Goal: Task Accomplishment & Management: Manage account settings

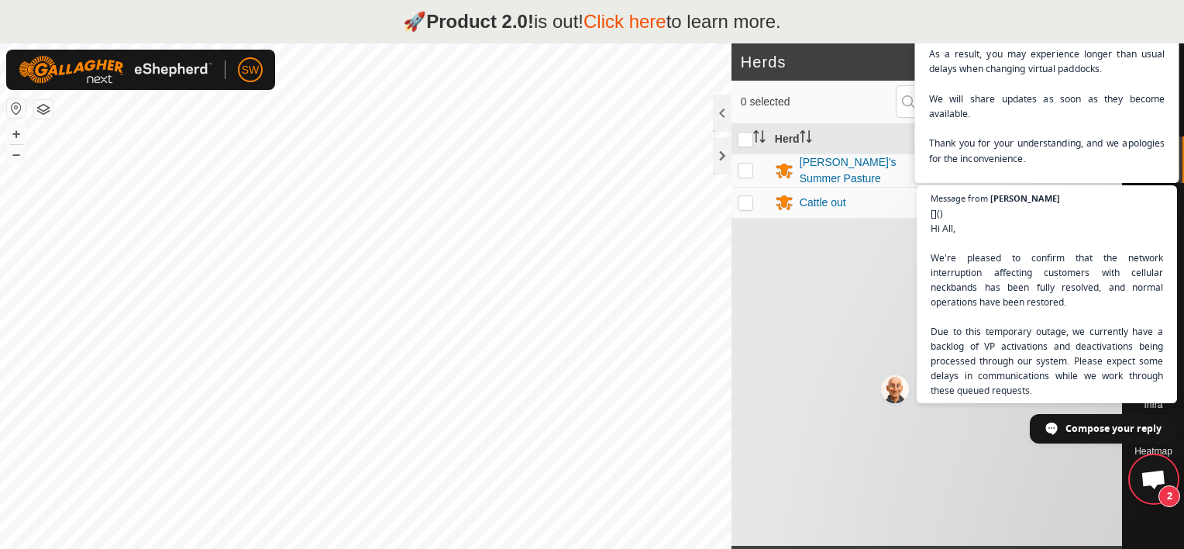
scroll to position [6190, 0]
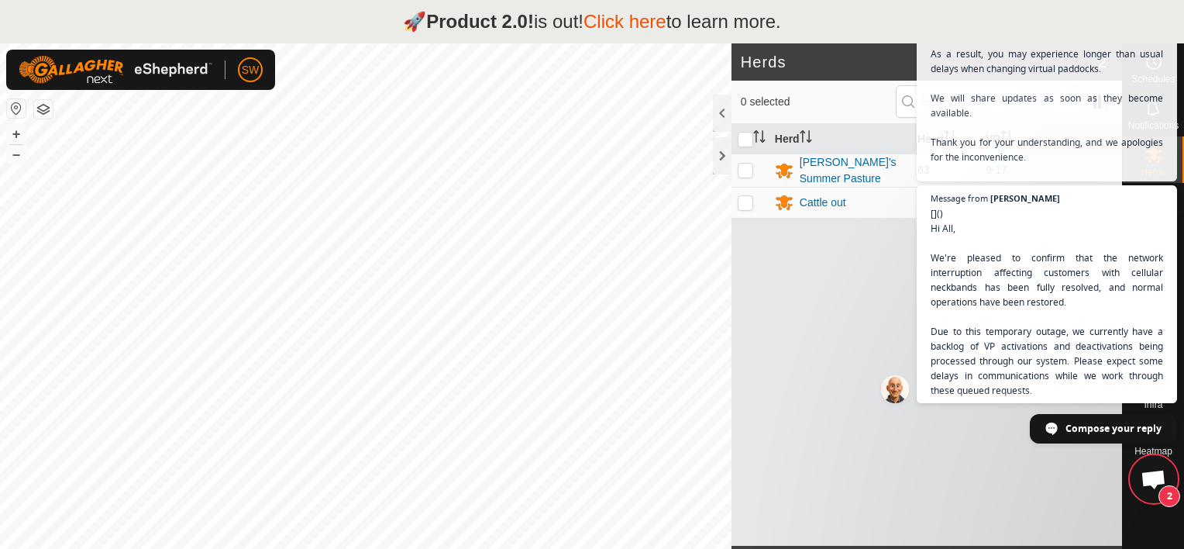
drag, startPoint x: 971, startPoint y: 100, endPoint x: 953, endPoint y: 87, distance: 22.2
click at [953, 87] on span "Hi all, Our service provider has advised of a potential network interruption th…" at bounding box center [1047, 83] width 232 height 221
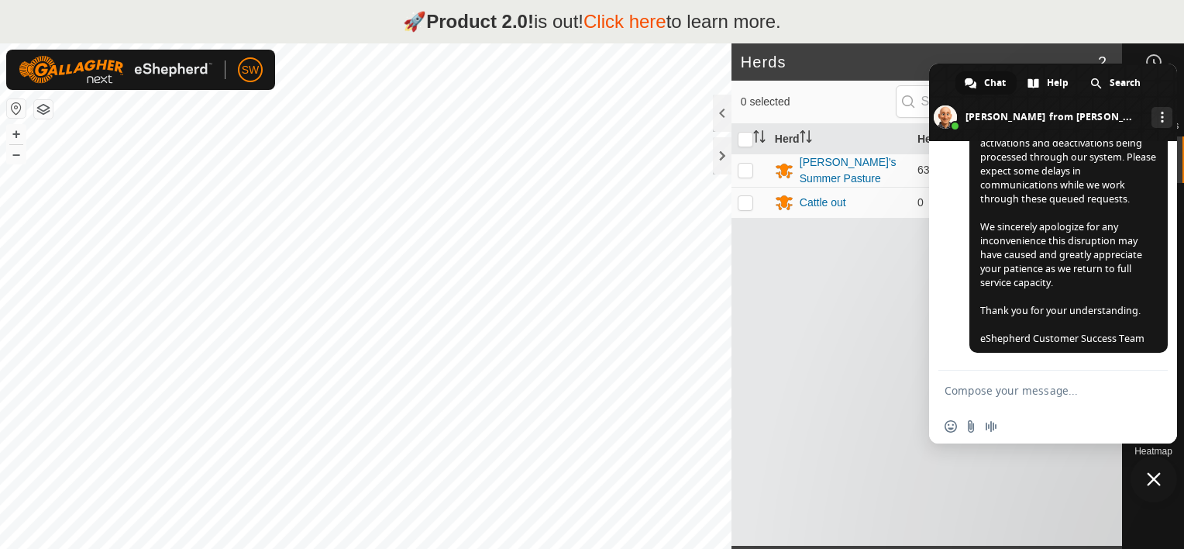
click at [1086, 396] on textarea "Compose your message..." at bounding box center [1036, 391] width 183 height 14
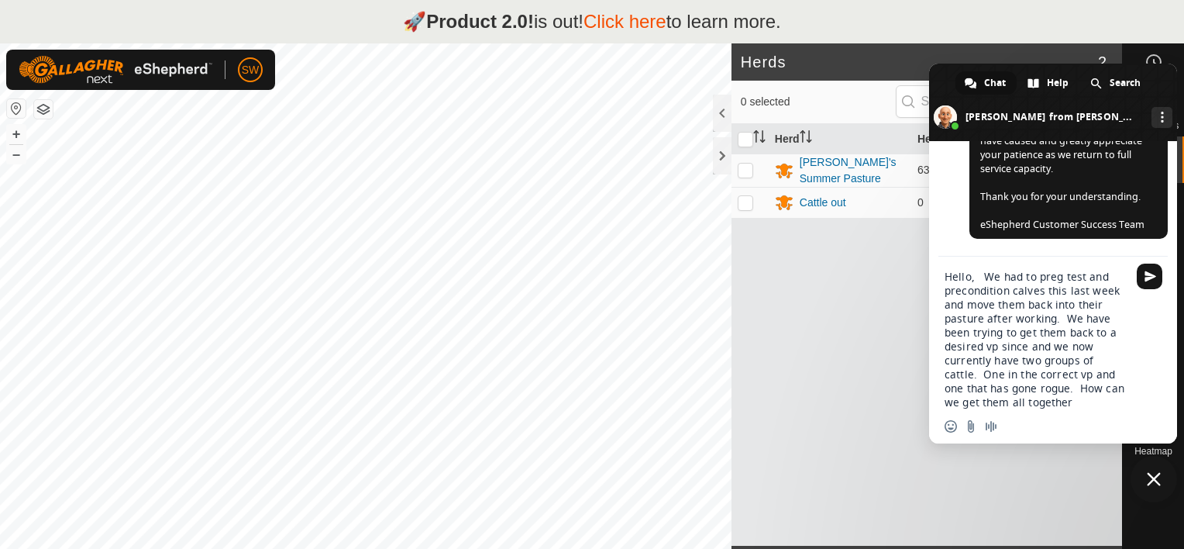
type textarea "Hello, We had to preg test and precondition calves this last week and move them…"
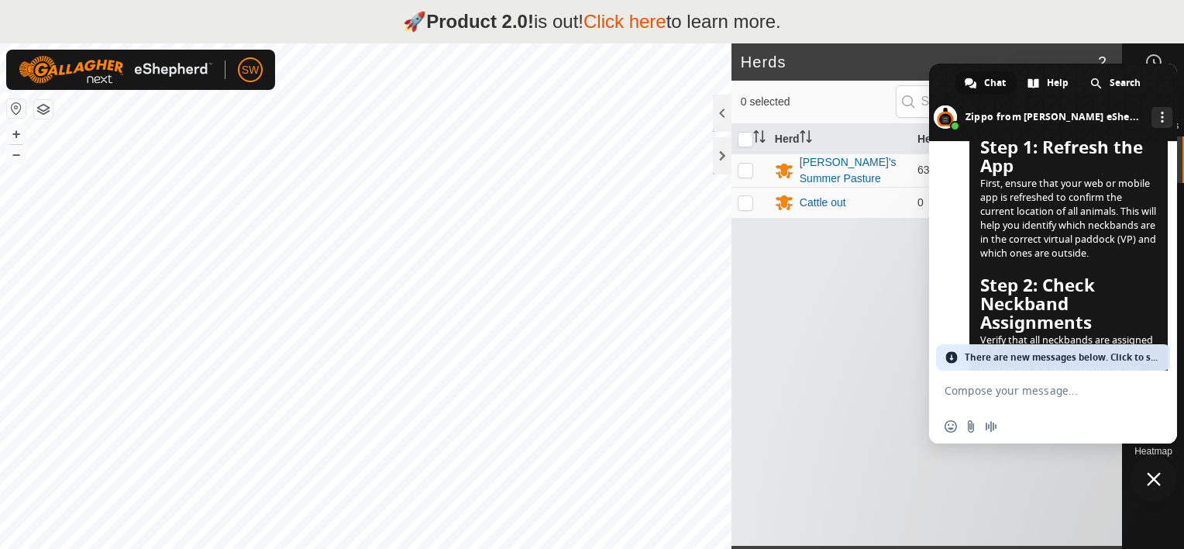
scroll to position [6406, 0]
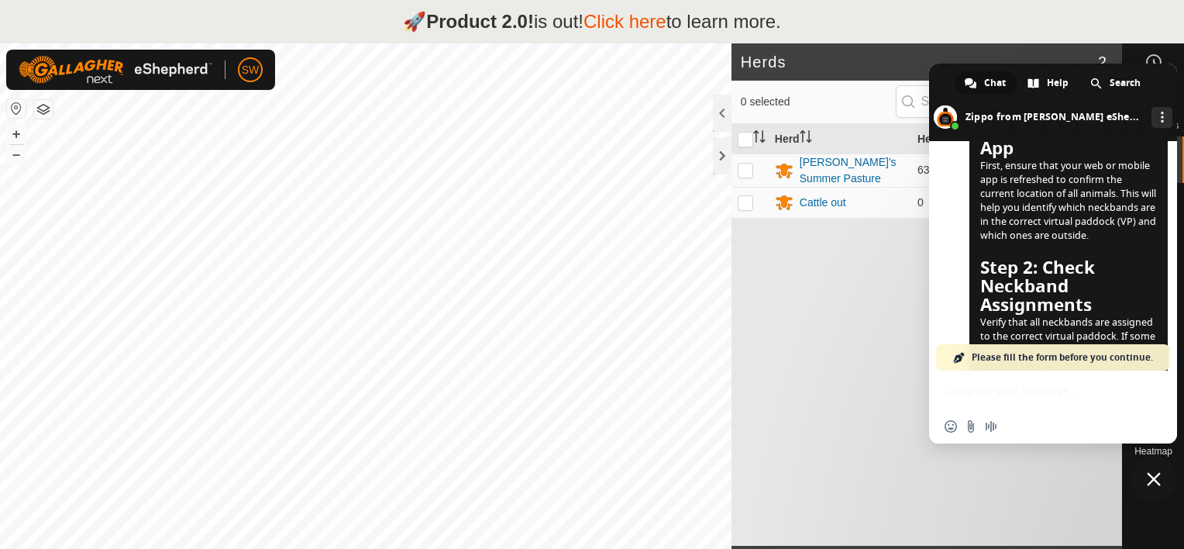
click at [1081, 360] on span "Please fill the form before you continue." at bounding box center [1062, 357] width 181 height 26
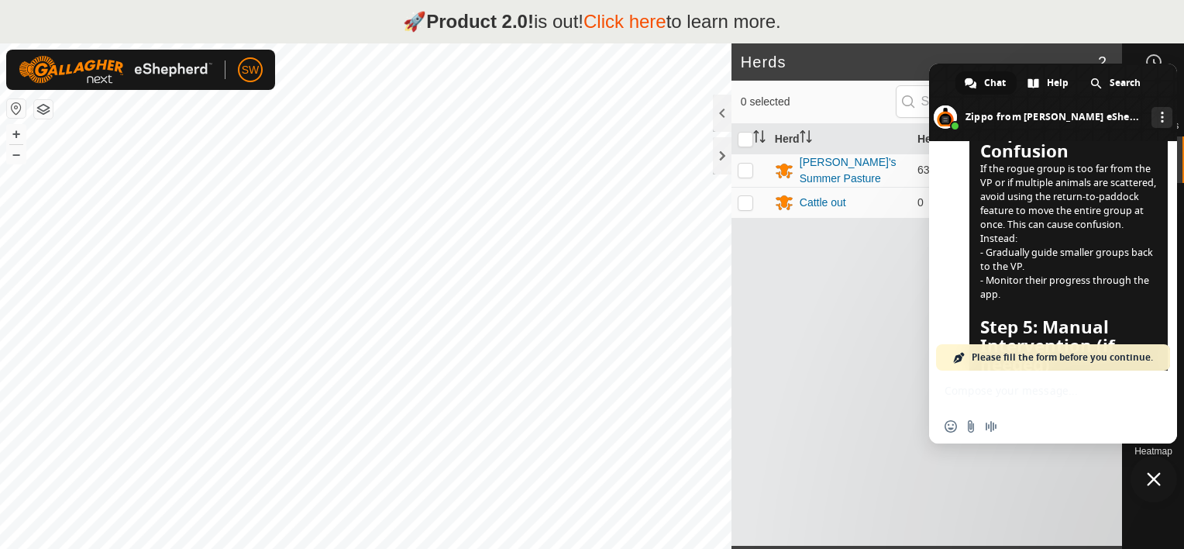
scroll to position [7794, 0]
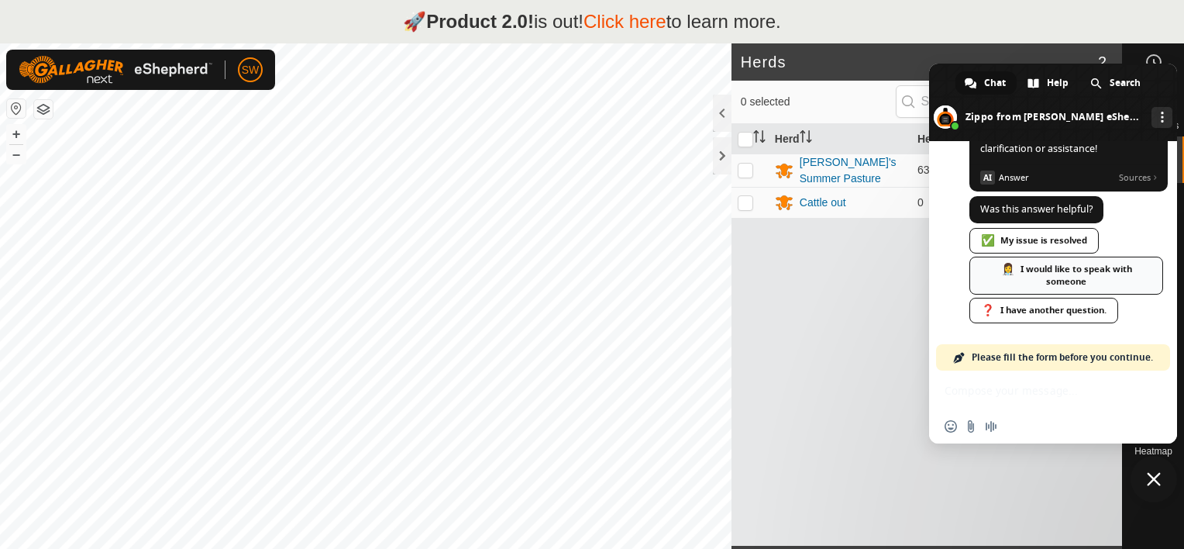
click at [1070, 277] on div "👩‍⚕️ I would like to speak with someone" at bounding box center [1066, 275] width 194 height 38
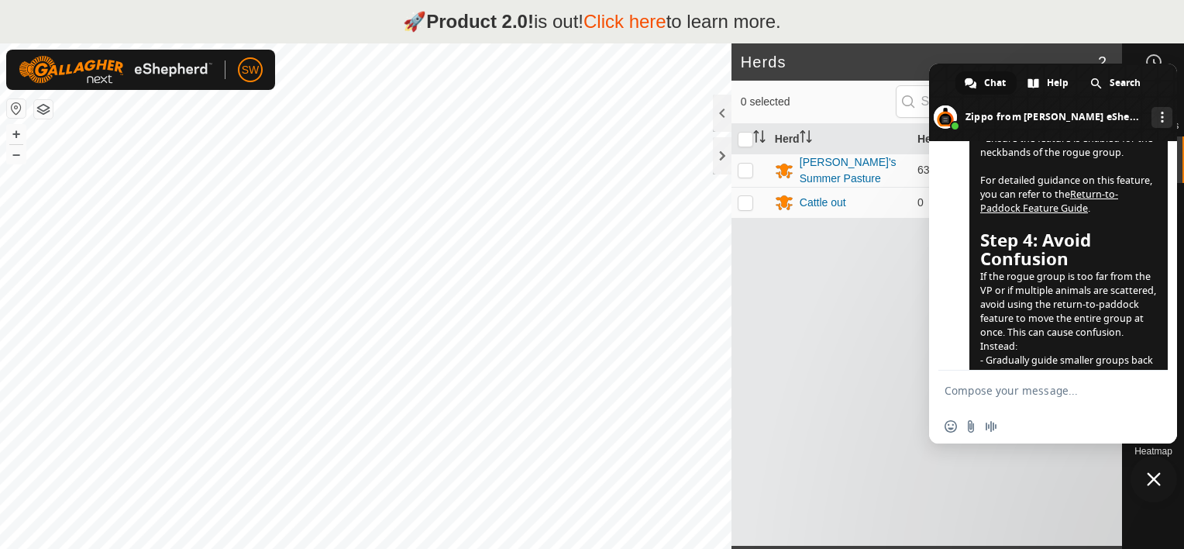
scroll to position [7023, 0]
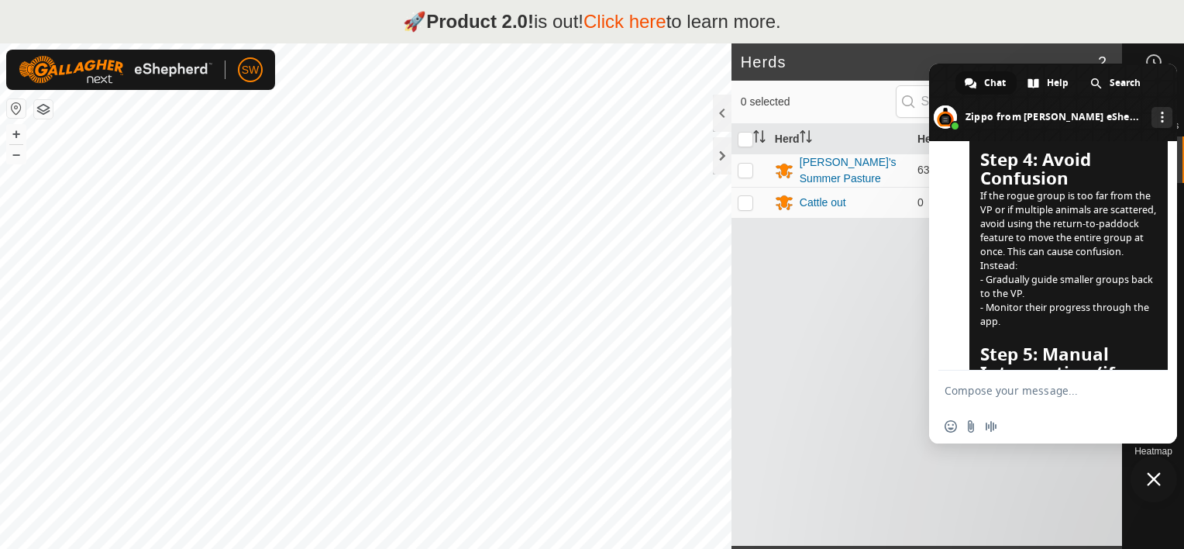
click at [872, 324] on div "Herd Head VP Jake's Summer Pasture 63 9-17 Cattle out 0 -" at bounding box center [926, 335] width 391 height 422
click at [823, 167] on div "Jake's Summer Pasture" at bounding box center [852, 170] width 105 height 33
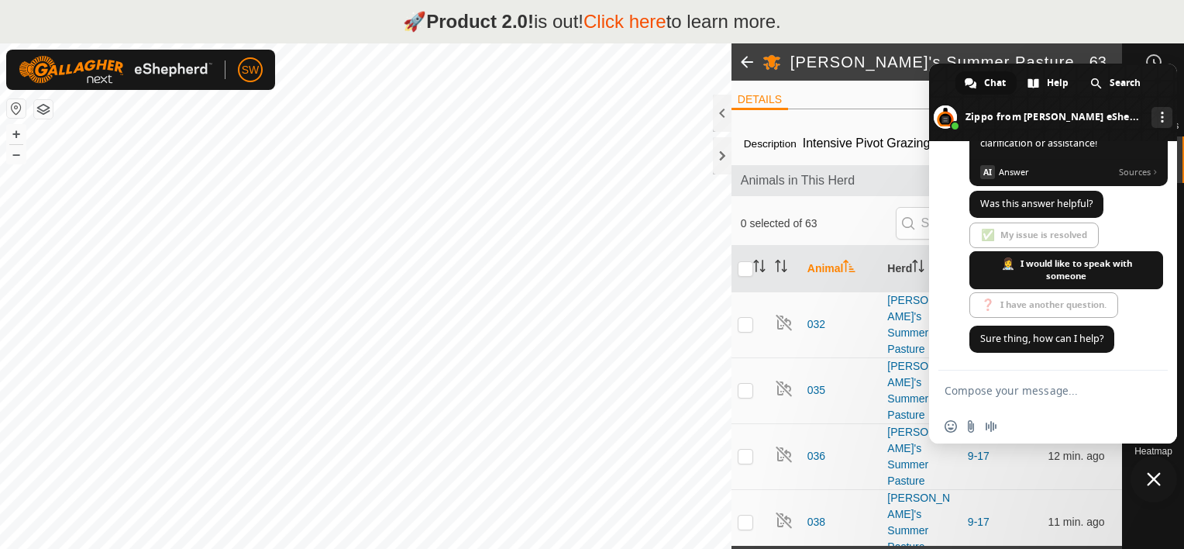
scroll to position [7800, 0]
click at [587, 161] on body "🚀 Product 2.0! is out! Click here to learn more. SW Schedules Notifications Her…" at bounding box center [592, 274] width 1184 height 549
drag, startPoint x: 1075, startPoint y: 67, endPoint x: 901, endPoint y: -62, distance: 216.0
click at [901, 0] on html "🚀 Product 2.0! is out! Click here to learn more. SW Schedules Notifications Her…" at bounding box center [592, 274] width 1184 height 549
click at [1161, 119] on span "More channels" at bounding box center [1162, 117] width 3 height 11
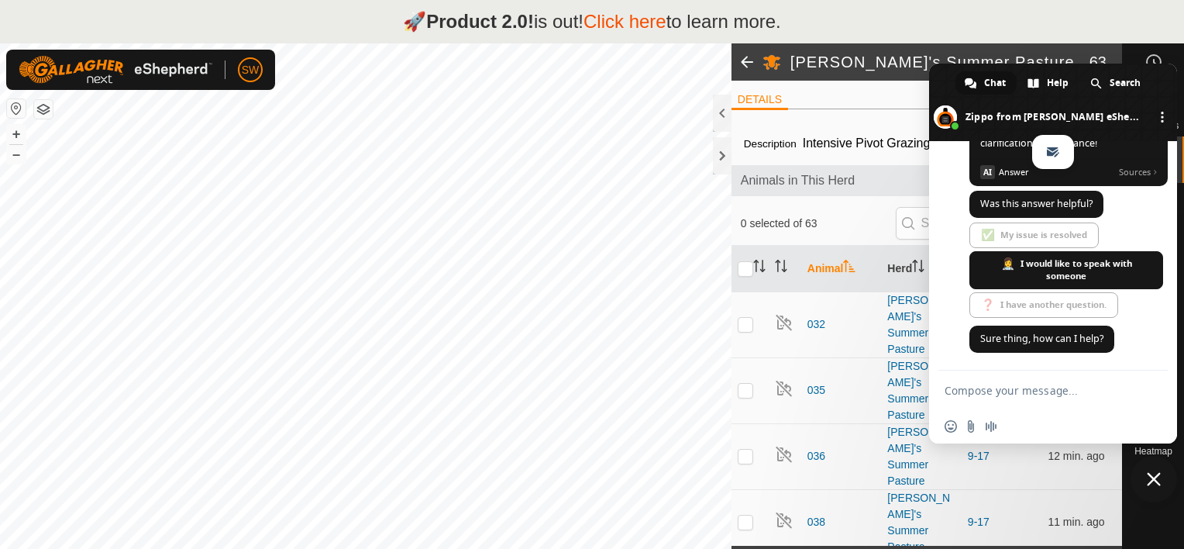
click at [1161, 119] on span "More channels" at bounding box center [1162, 117] width 3 height 11
drag, startPoint x: 1168, startPoint y: 74, endPoint x: 1142, endPoint y: -46, distance: 123.0
click at [1142, 0] on html "🚀 Product 2.0! is out! Click here to learn more. SW Schedules Notifications Her…" at bounding box center [592, 274] width 1184 height 549
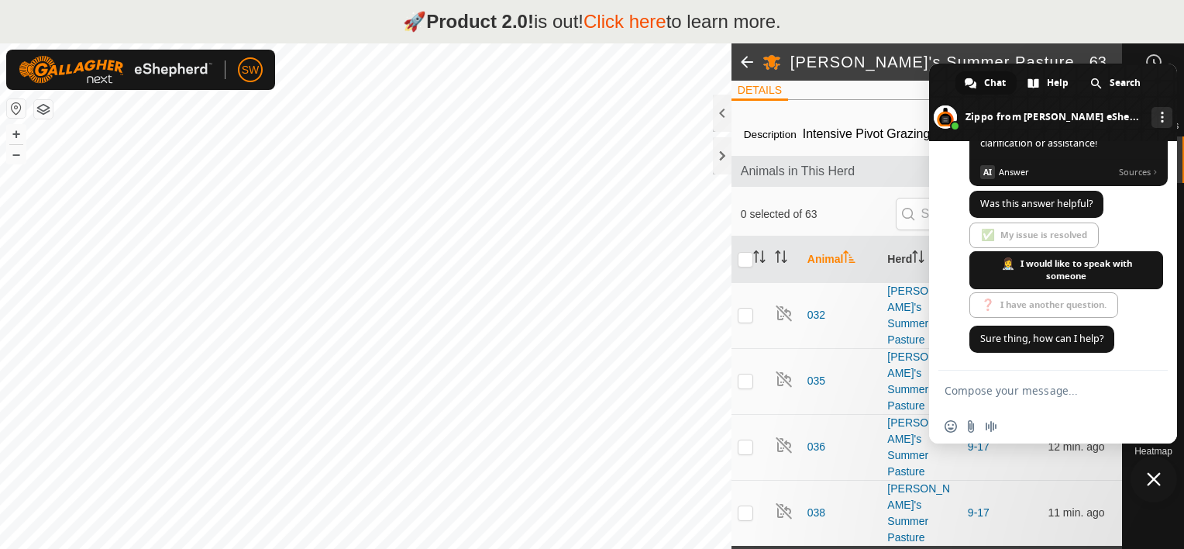
scroll to position [0, 0]
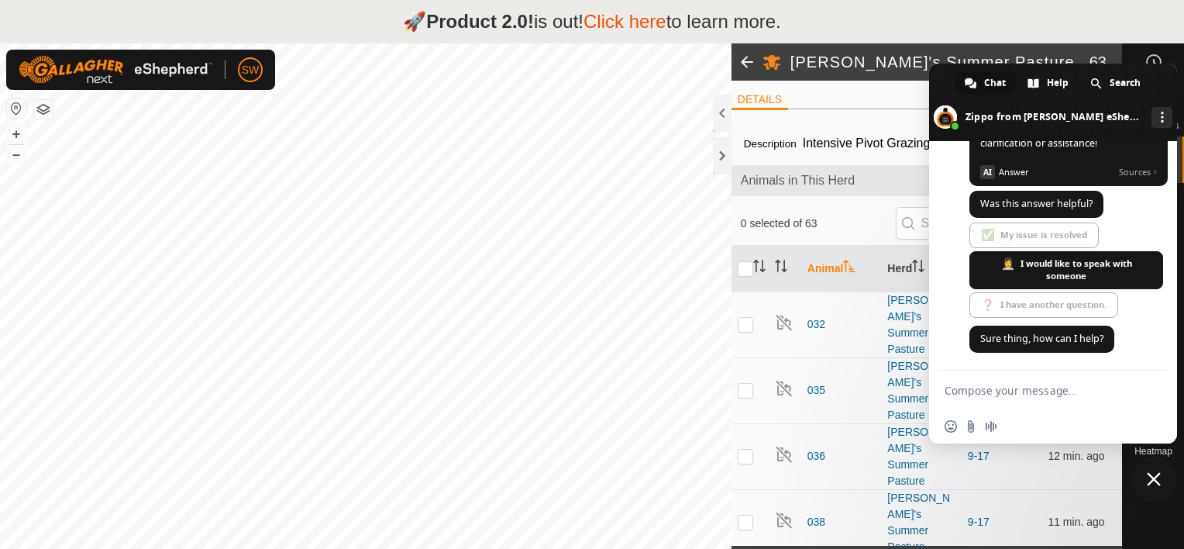
drag, startPoint x: 1165, startPoint y: 437, endPoint x: 1123, endPoint y: 397, distance: 58.1
click at [1123, 397] on div "Insert an emoji Send a file Audio message" at bounding box center [1053, 406] width 248 height 73
drag, startPoint x: 1168, startPoint y: 69, endPoint x: 1017, endPoint y: 121, distance: 159.8
click at [1017, 121] on span at bounding box center [1053, 102] width 248 height 77
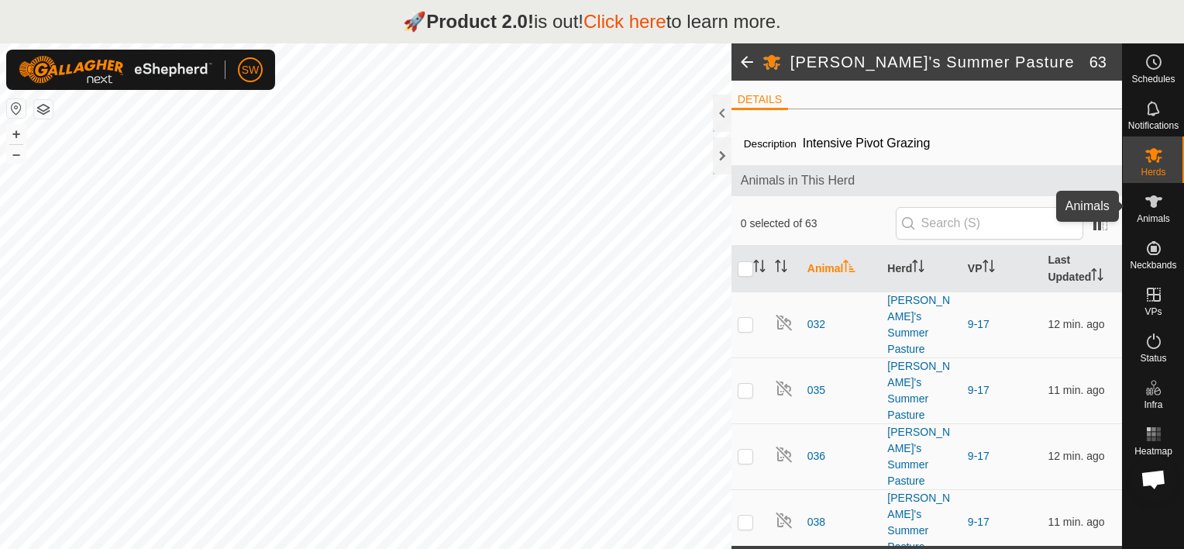
click at [1151, 218] on span "Animals" at bounding box center [1153, 218] width 33 height 9
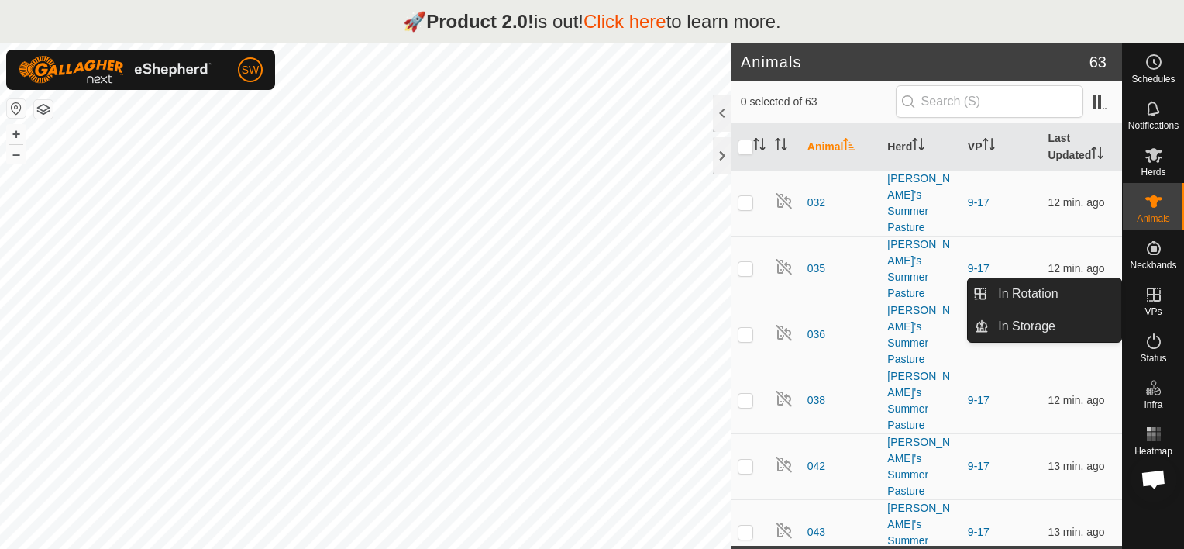
click at [1149, 302] on icon at bounding box center [1153, 294] width 19 height 19
click at [1035, 296] on link "In Rotation" at bounding box center [1055, 293] width 132 height 31
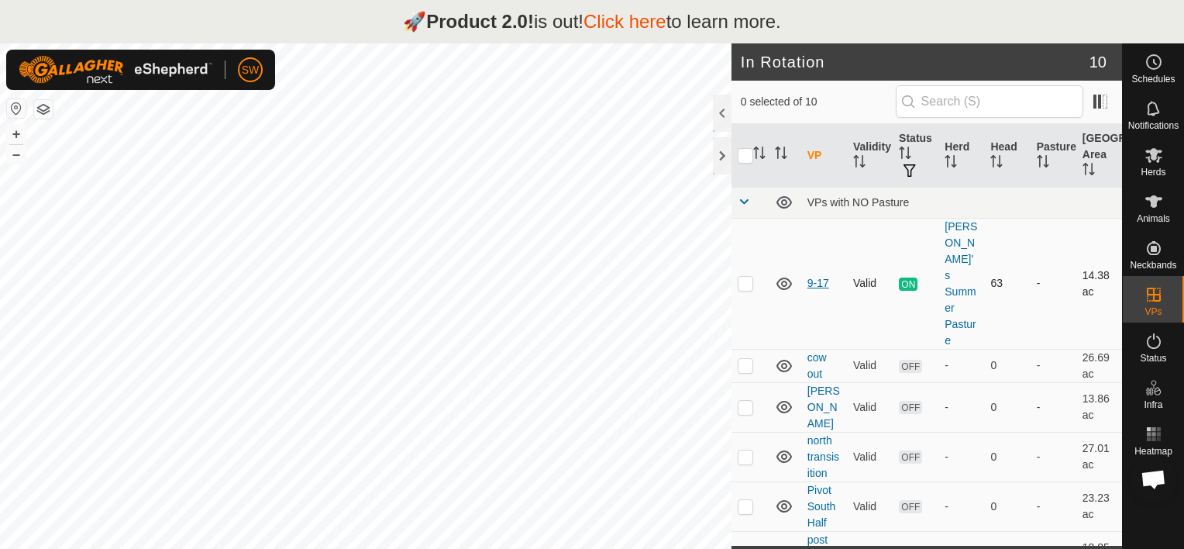
click at [814, 277] on link "9-17" at bounding box center [818, 283] width 22 height 12
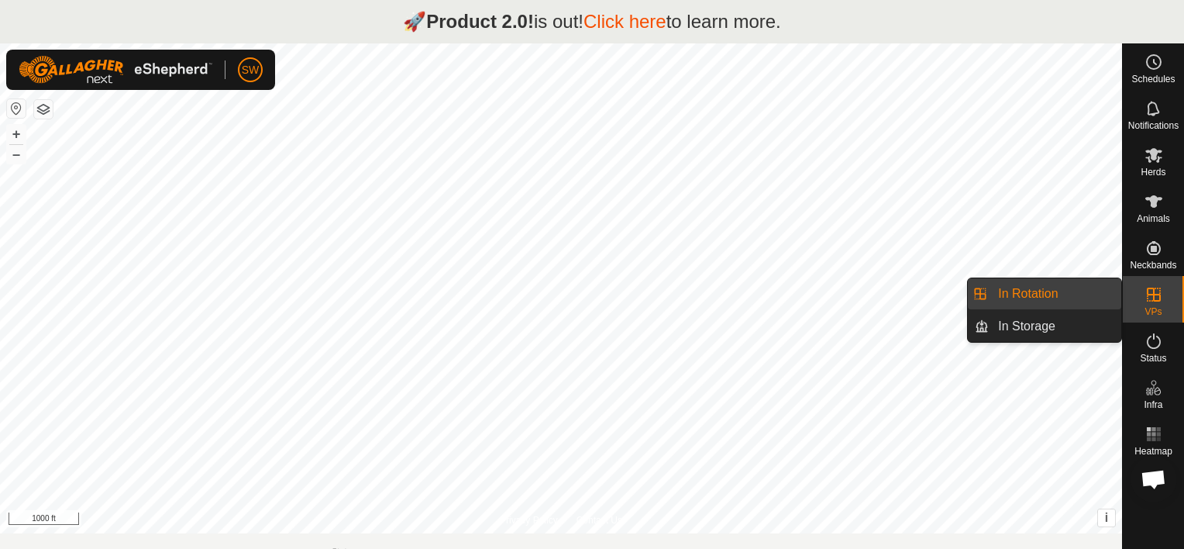
click at [1075, 294] on link "In Rotation" at bounding box center [1055, 293] width 132 height 31
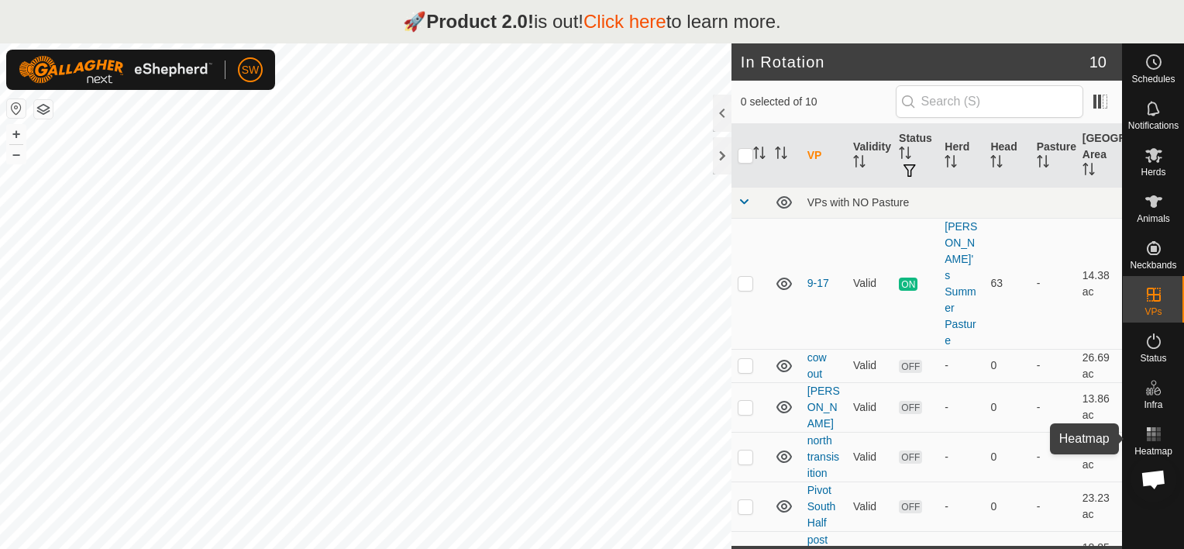
click at [1149, 435] on rect at bounding box center [1149, 434] width 4 height 4
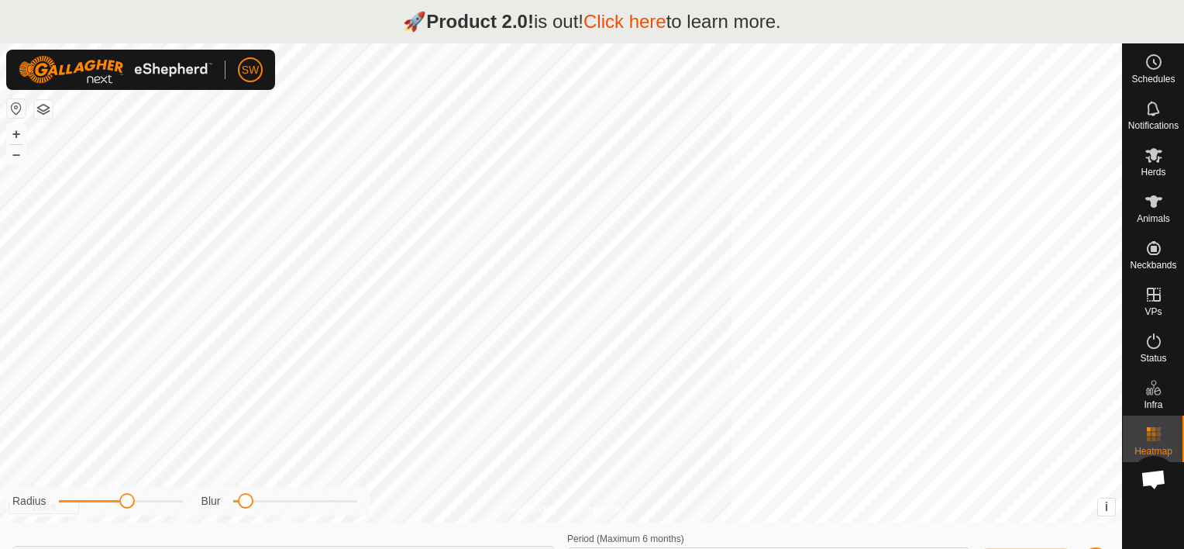
type input "Sep 11, 2025 - Sep 17, 2025"
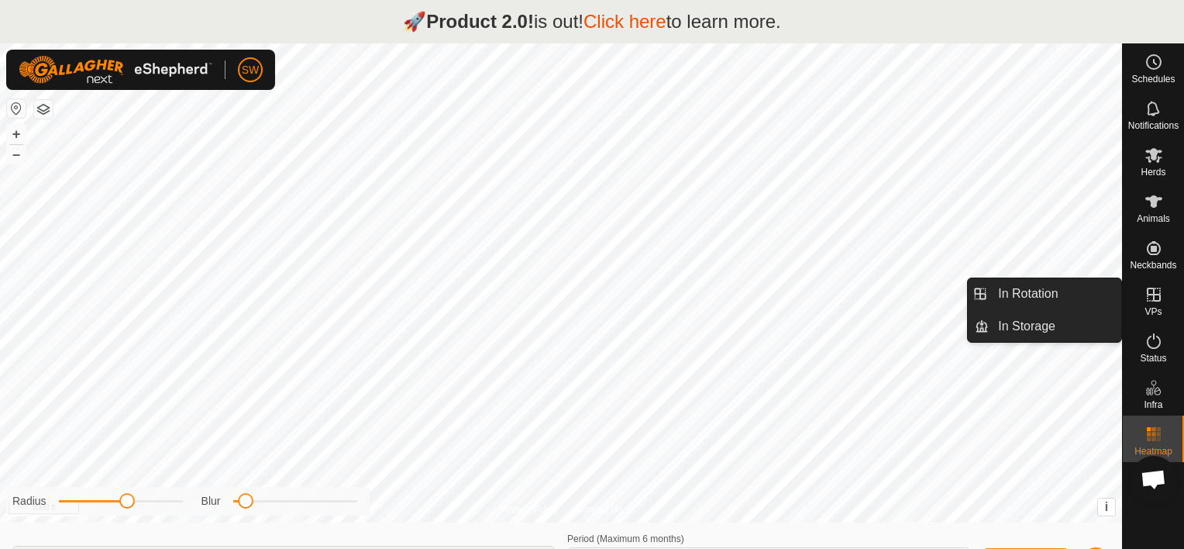
click at [1151, 301] on icon at bounding box center [1154, 294] width 14 height 14
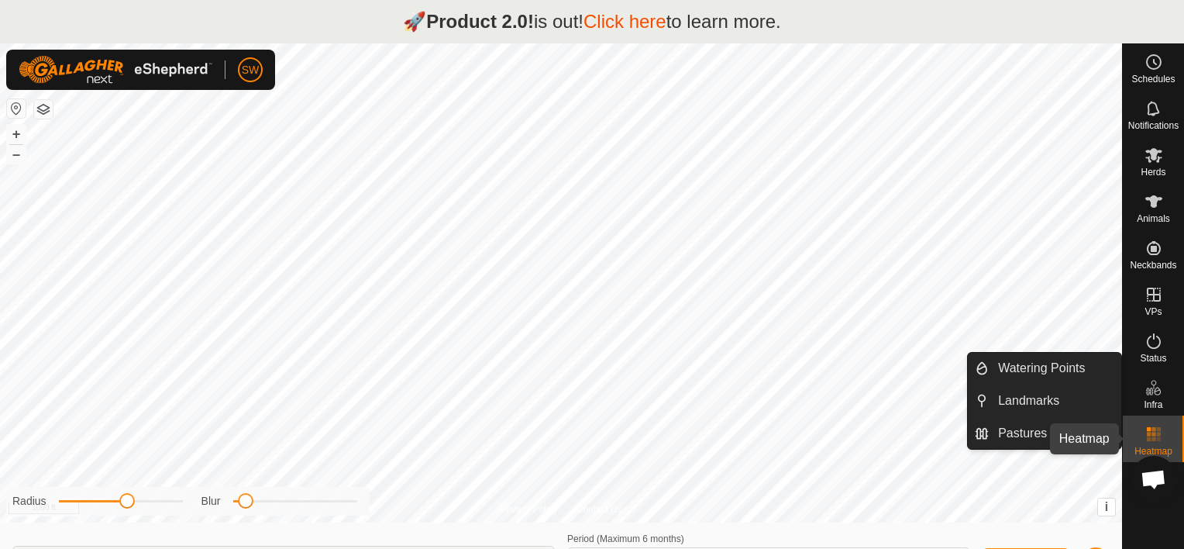
click at [1144, 418] on div "Heatmap" at bounding box center [1153, 438] width 61 height 46
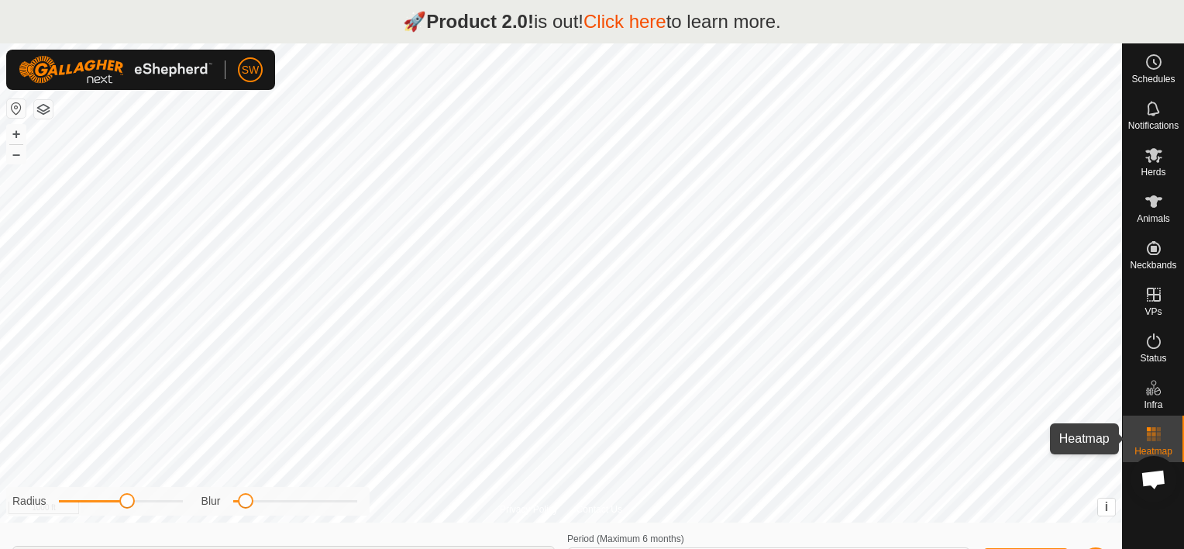
click at [1143, 436] on es-heatmap-svg-icon at bounding box center [1154, 434] width 28 height 25
click at [1156, 476] on span "Open chat" at bounding box center [1154, 481] width 26 height 22
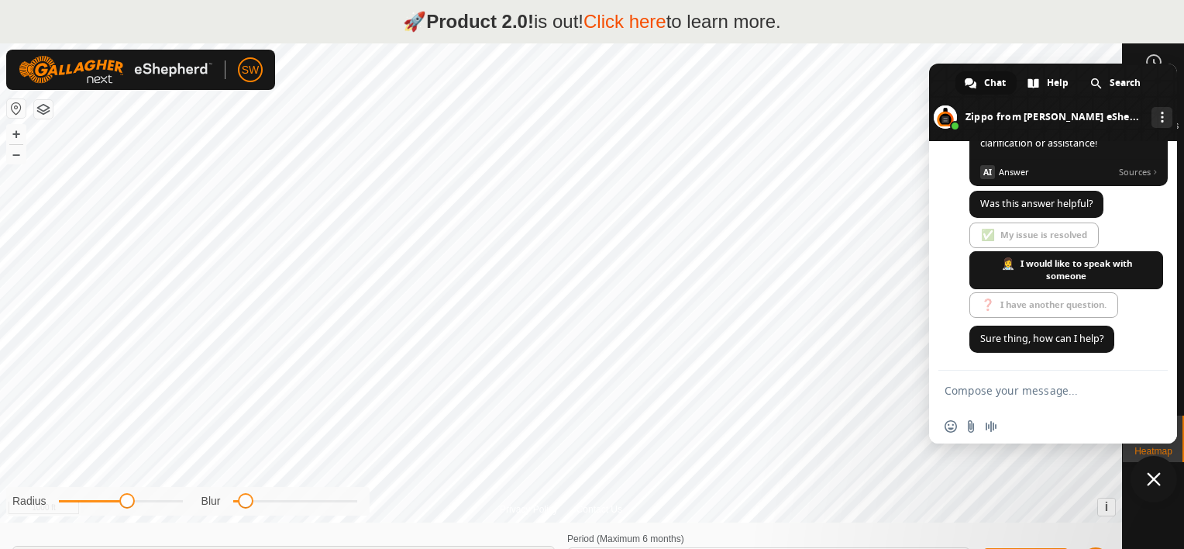
scroll to position [7801, 0]
click at [1151, 467] on span "Close chat" at bounding box center [1153, 479] width 46 height 46
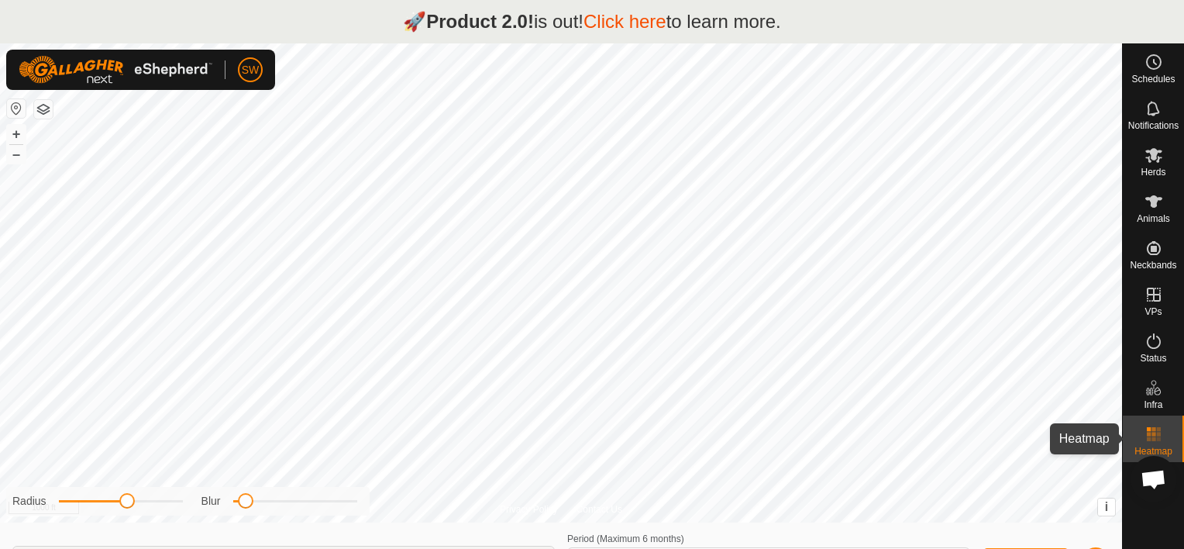
click at [1158, 431] on rect at bounding box center [1158, 429] width 4 height 4
click at [1133, 432] on div "Heatmap" at bounding box center [1153, 438] width 61 height 46
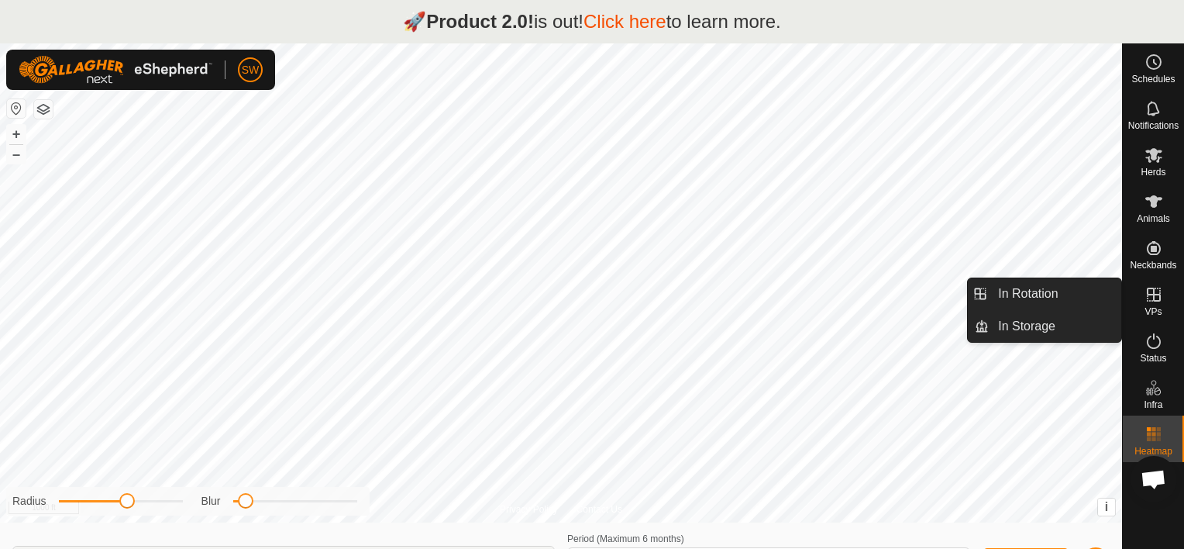
drag, startPoint x: 1157, startPoint y: 299, endPoint x: 1150, endPoint y: 307, distance: 10.4
click at [1150, 307] on div "VPs" at bounding box center [1153, 299] width 61 height 46
drag, startPoint x: 1150, startPoint y: 307, endPoint x: 1025, endPoint y: 299, distance: 125.0
click at [1025, 299] on link "In Rotation" at bounding box center [1055, 293] width 132 height 31
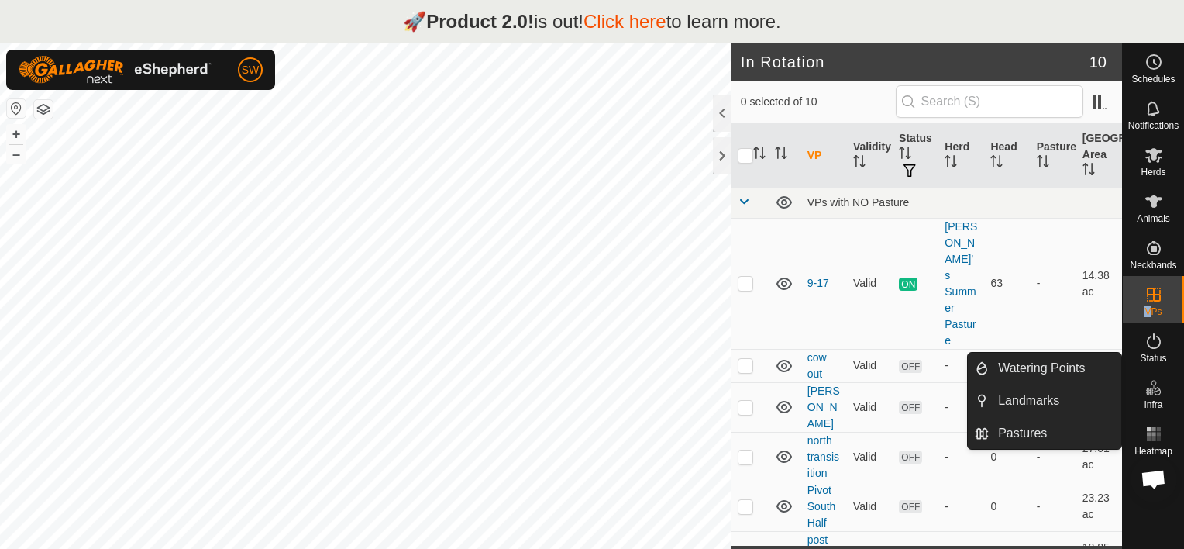
click at [1155, 476] on span "Open chat" at bounding box center [1154, 481] width 26 height 22
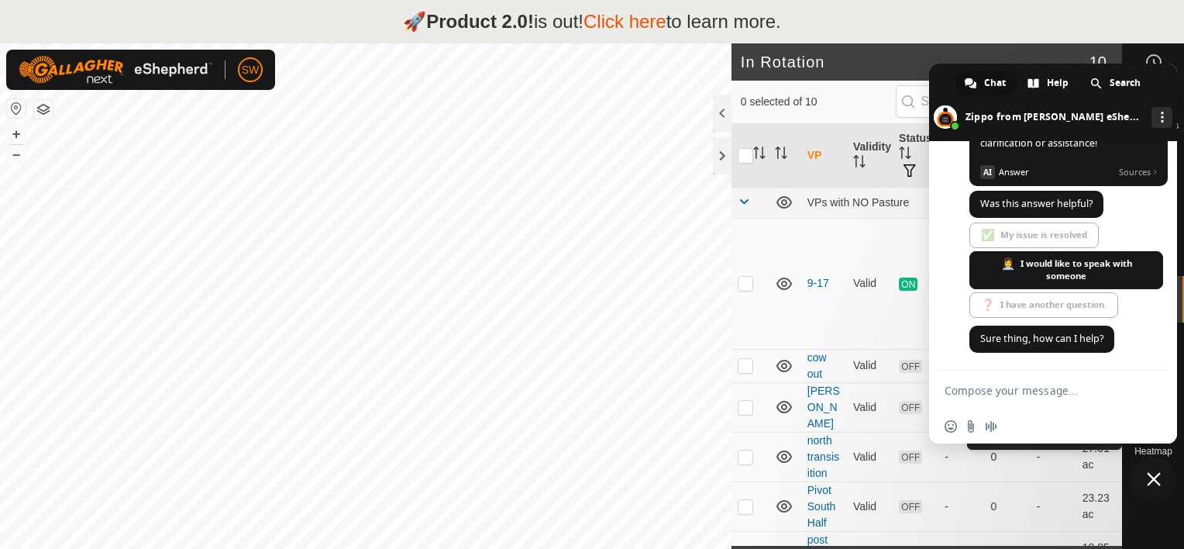
click at [1032, 395] on textarea "Compose your message..." at bounding box center [1036, 391] width 183 height 14
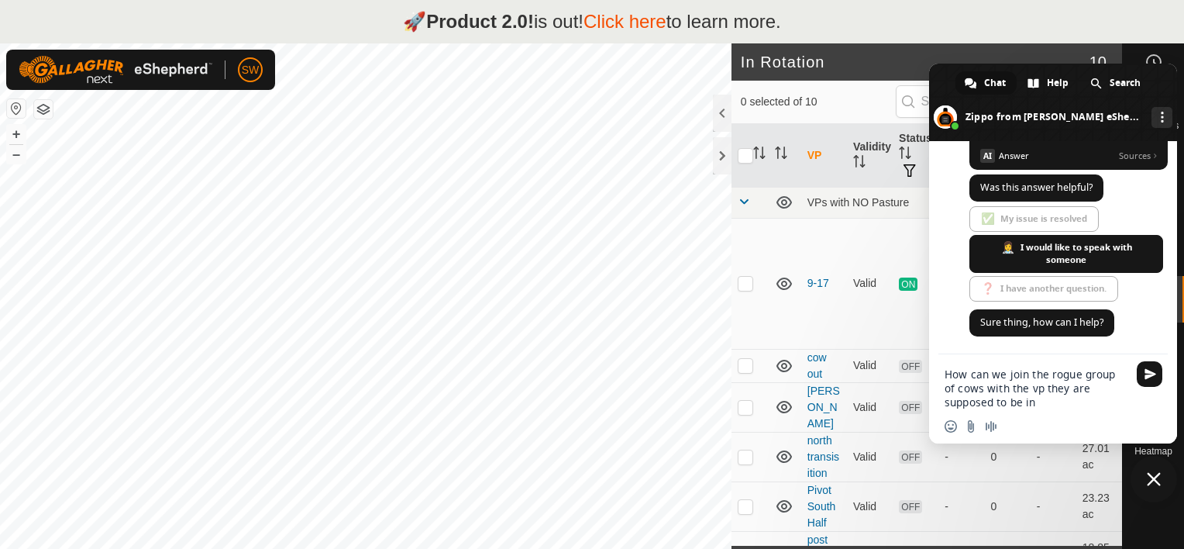
type textarea "How can we join the rogue group of cows with the vp they are supposed to be in?"
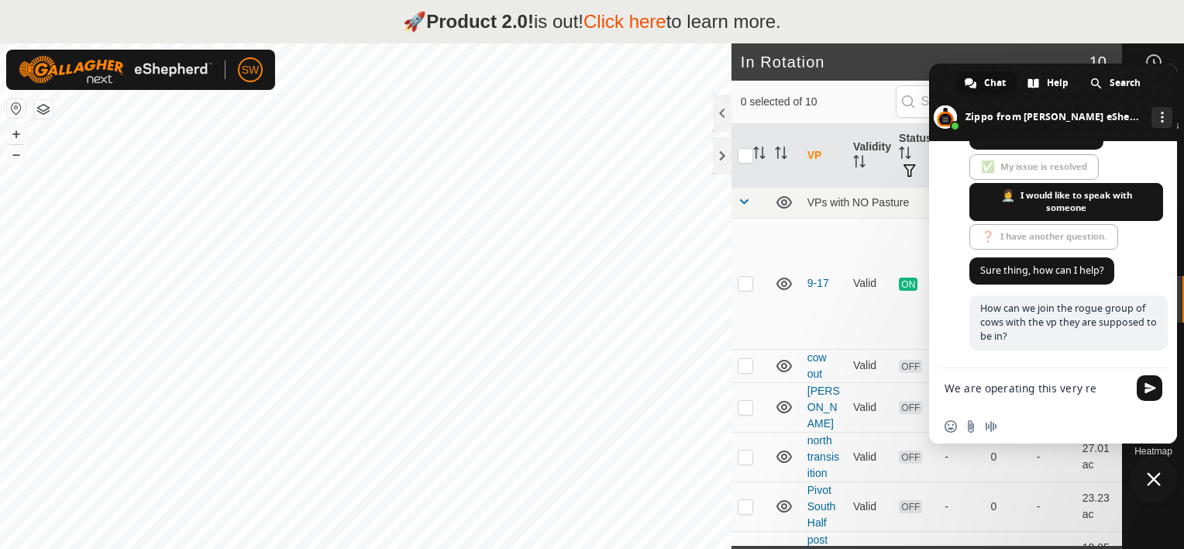
scroll to position [7868, 0]
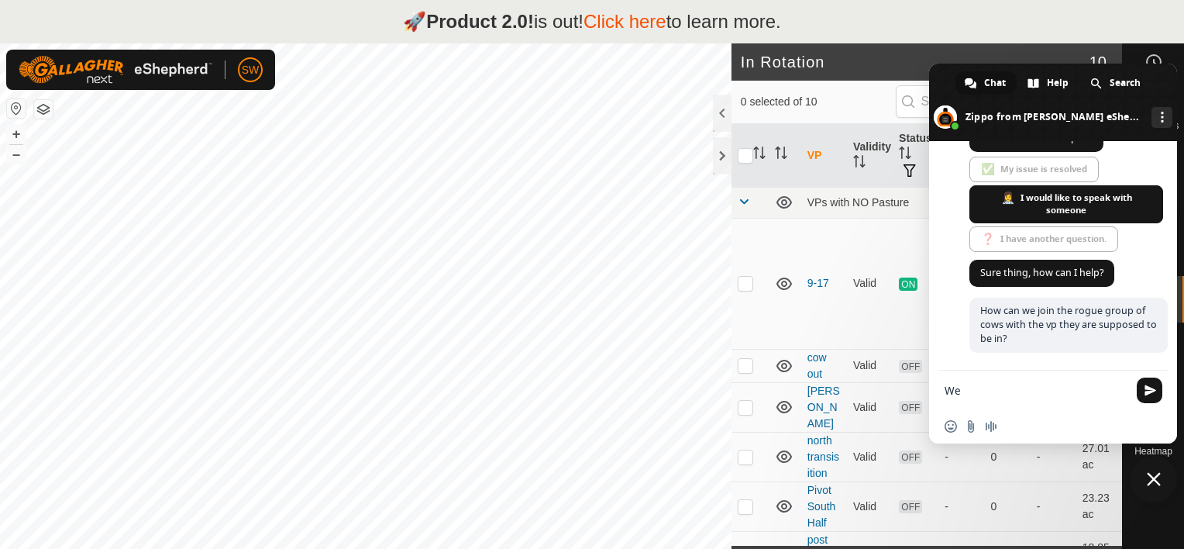
type textarea "W"
click at [17, 140] on button "+" at bounding box center [16, 134] width 19 height 19
click at [19, 130] on button "+" at bounding box center [16, 134] width 19 height 19
click at [980, 387] on textarea "Compose your message..." at bounding box center [1036, 391] width 183 height 14
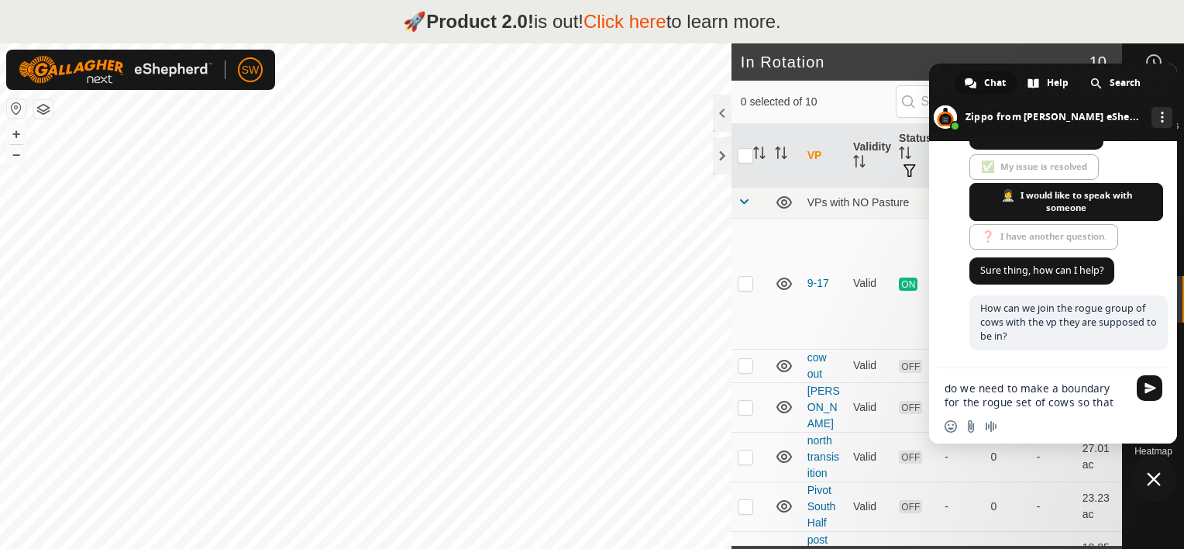
scroll to position [7880, 0]
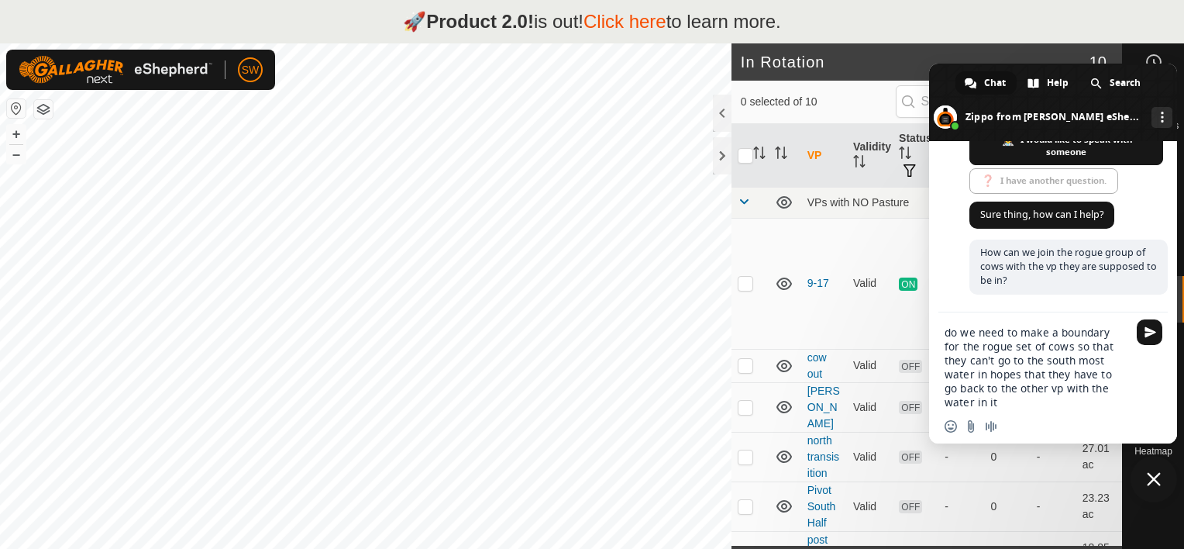
type textarea "do we need to make a boundary for the rogue set of cows so that they can't go t…"
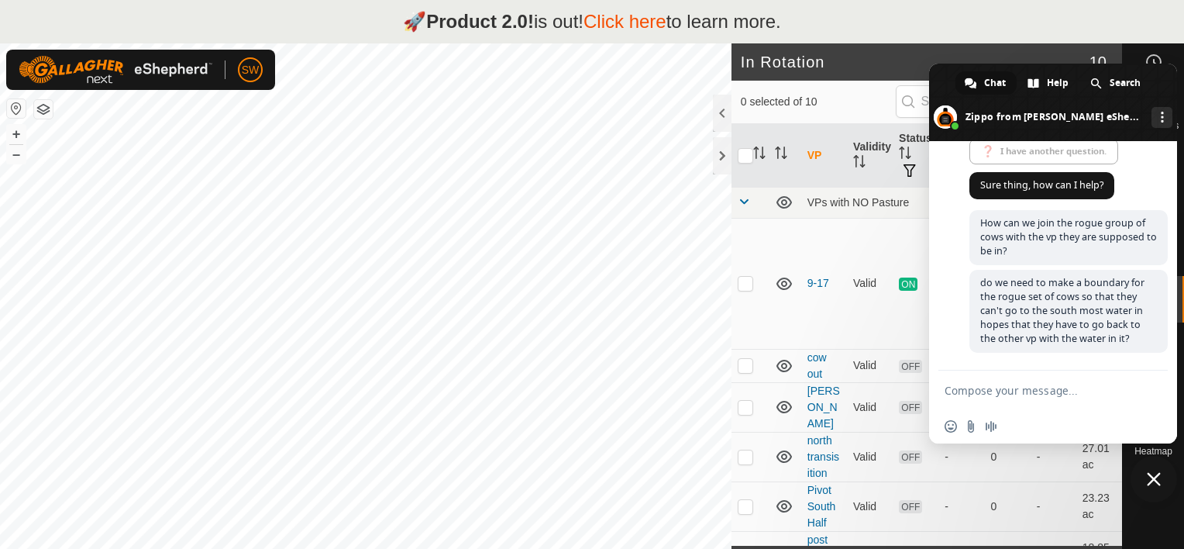
scroll to position [7959, 0]
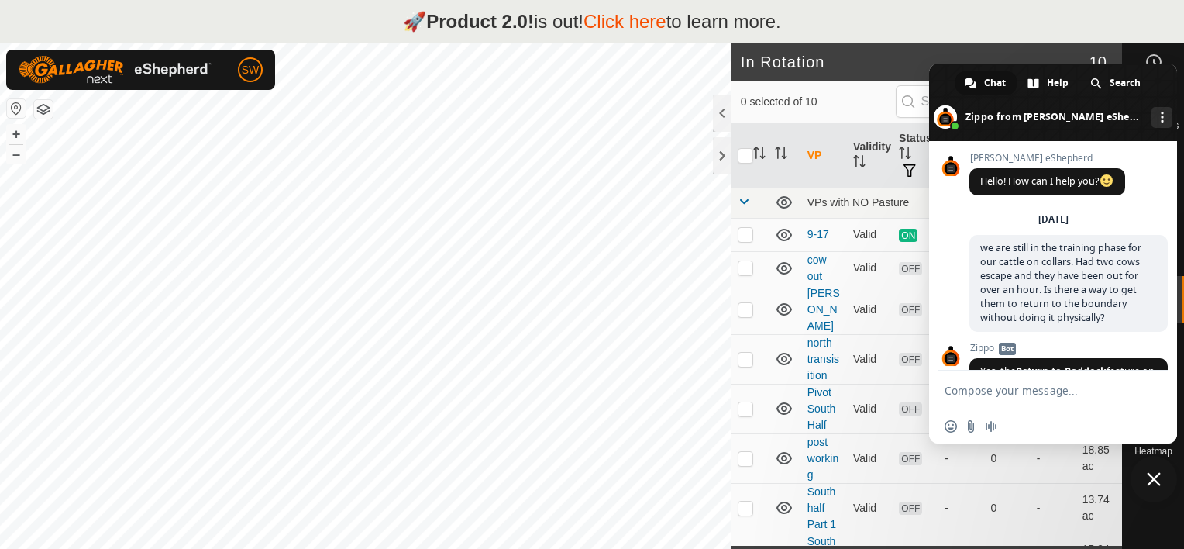
scroll to position [7959, 0]
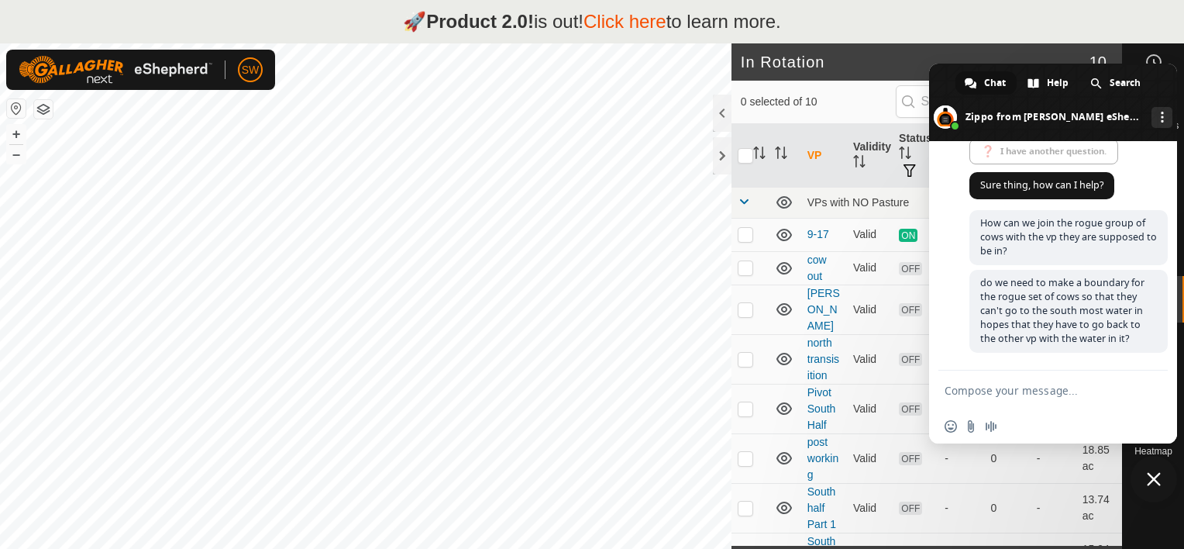
click at [1155, 473] on span "Close chat" at bounding box center [1154, 479] width 14 height 14
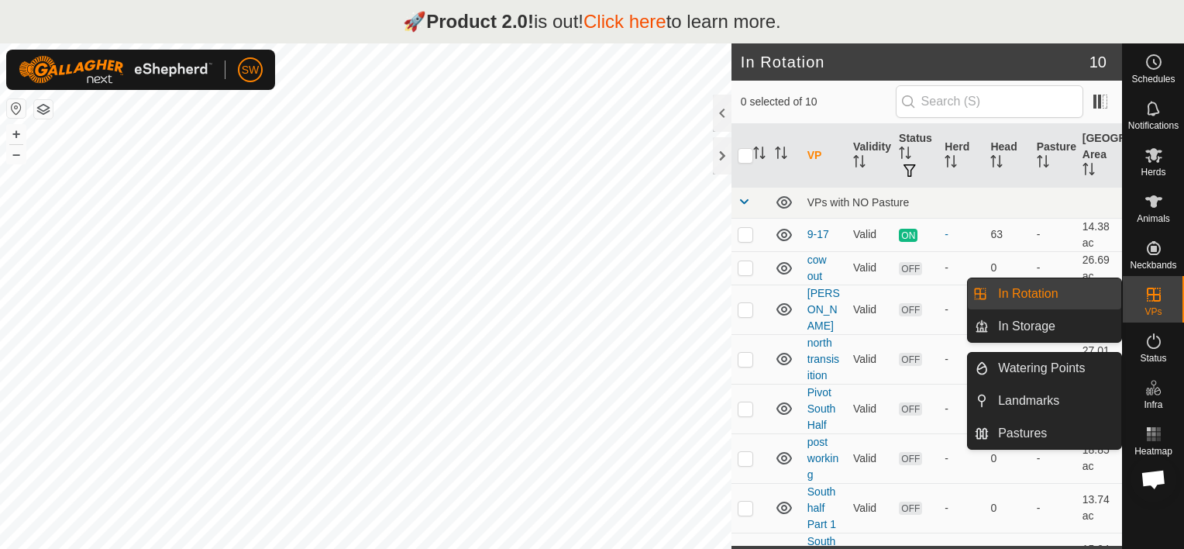
click at [1080, 291] on link "In Rotation" at bounding box center [1055, 293] width 132 height 31
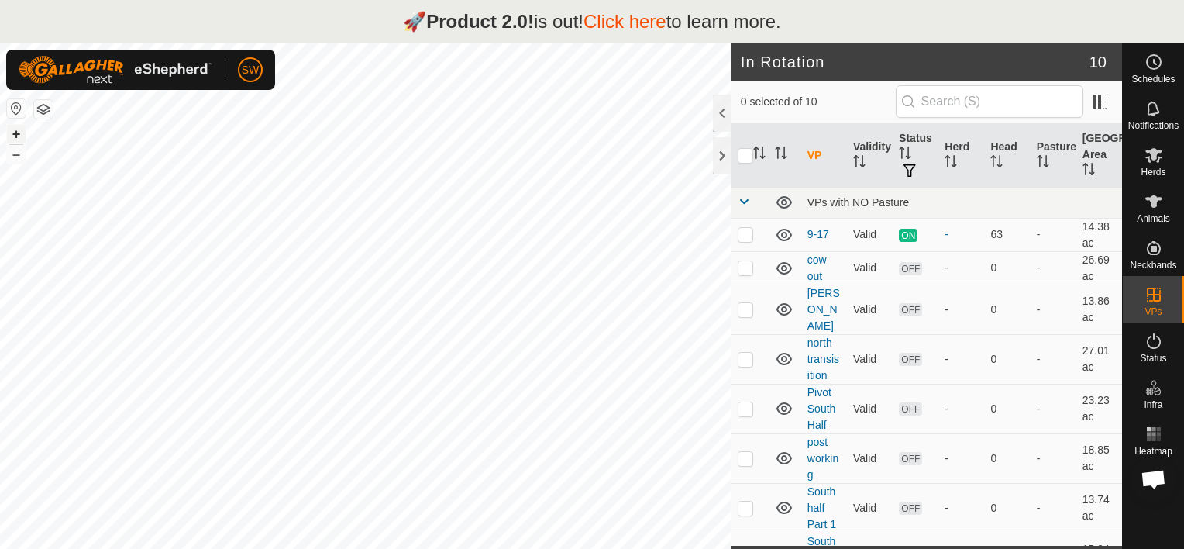
click at [12, 133] on button "+" at bounding box center [16, 134] width 19 height 19
click at [1168, 115] on div "Notifications" at bounding box center [1153, 113] width 61 height 46
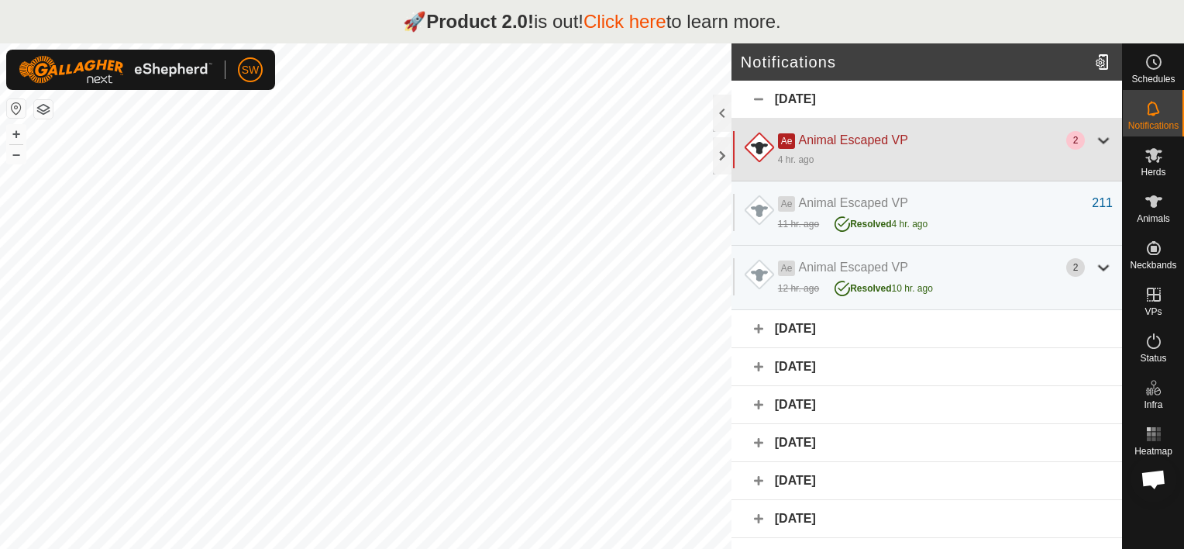
click at [1094, 139] on div at bounding box center [1103, 140] width 19 height 19
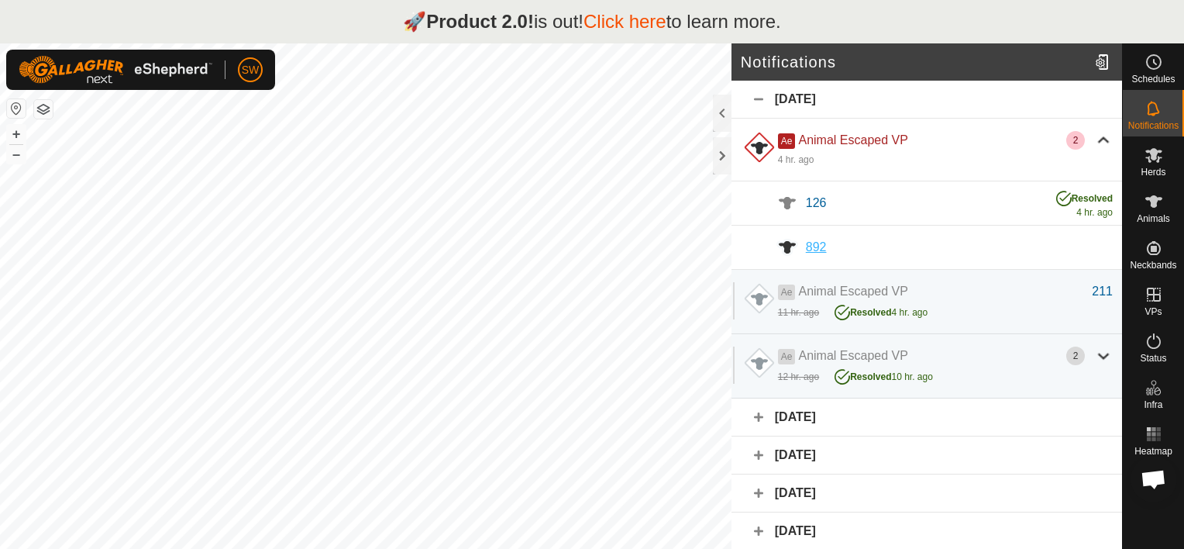
click at [821, 250] on span "892" at bounding box center [816, 246] width 21 height 13
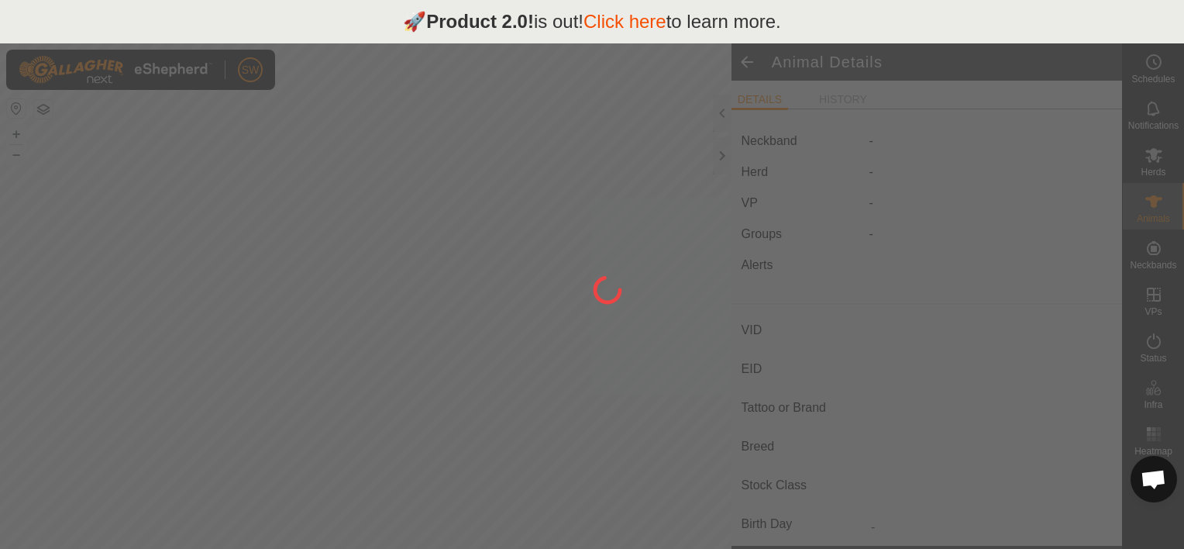
type input "892"
type input "-"
type input "Black Baldy"
type input "-"
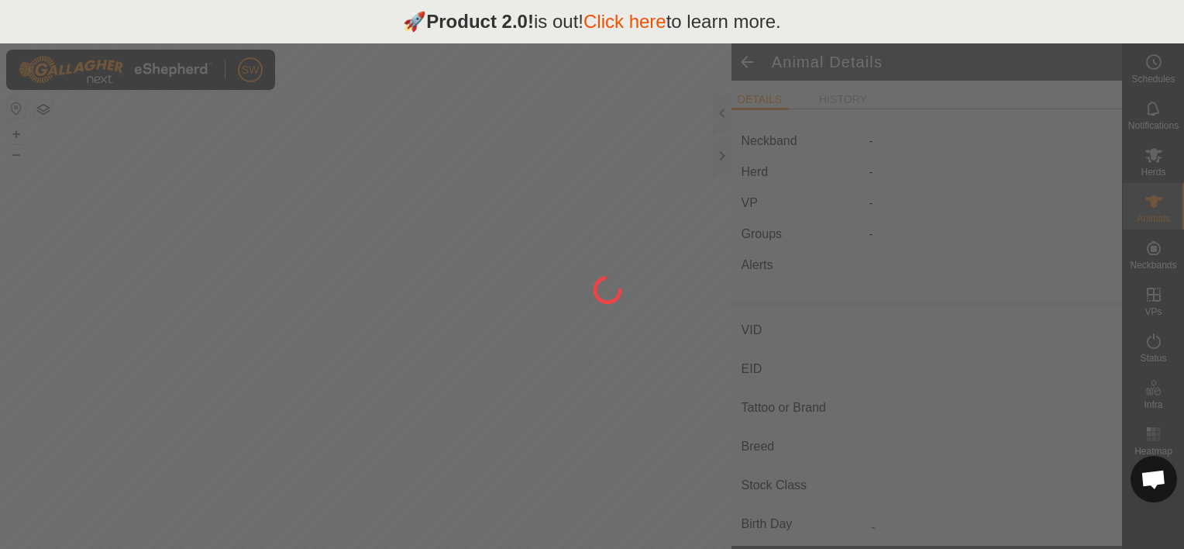
type input "0 kg"
type input "-"
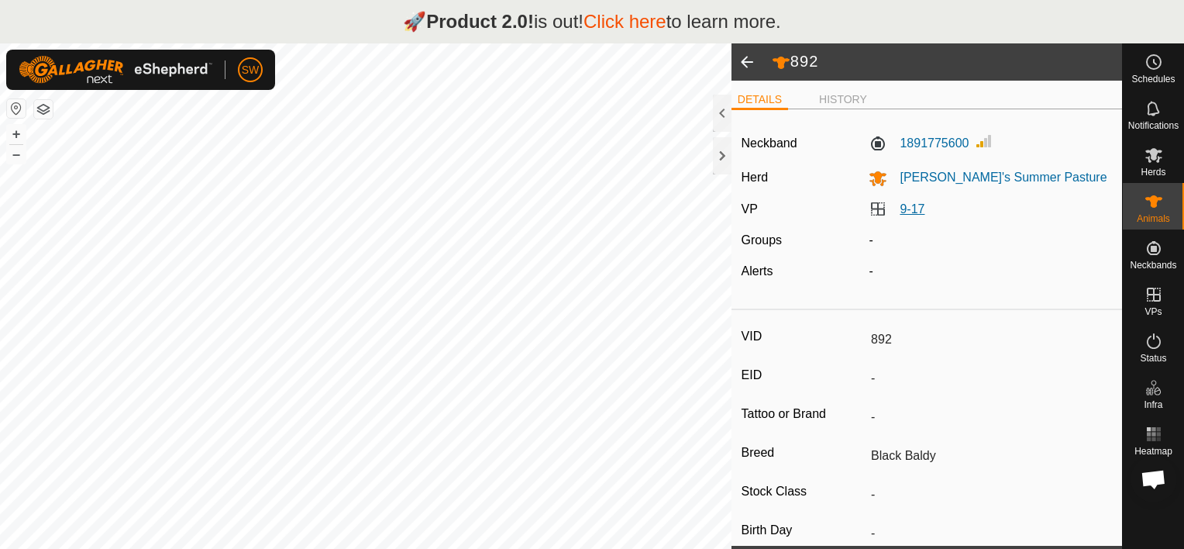
click at [900, 209] on link "9-17" at bounding box center [912, 208] width 25 height 13
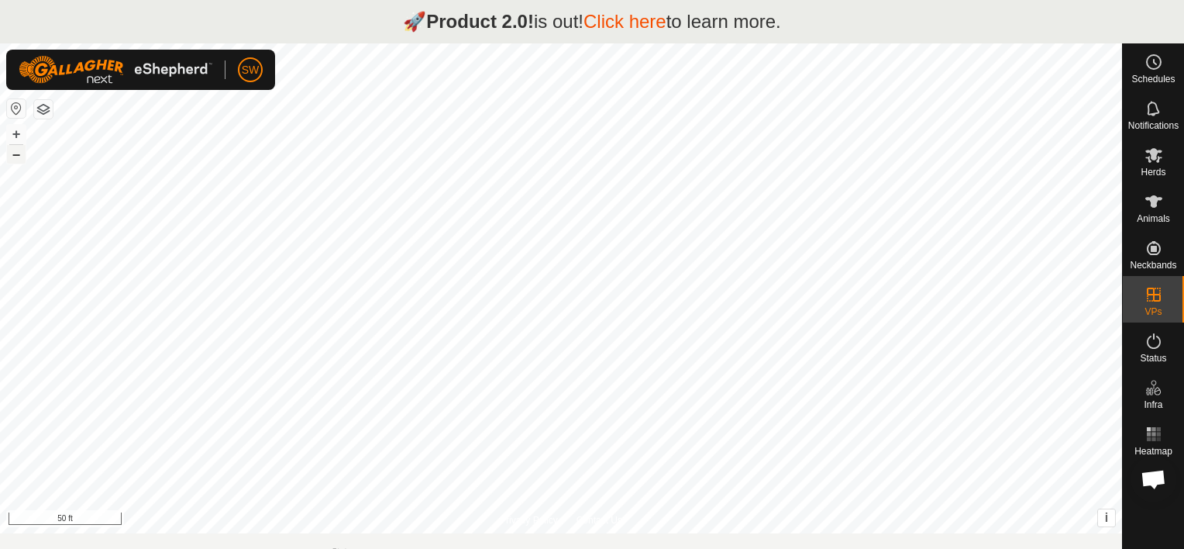
click at [12, 152] on button "–" at bounding box center [16, 154] width 19 height 19
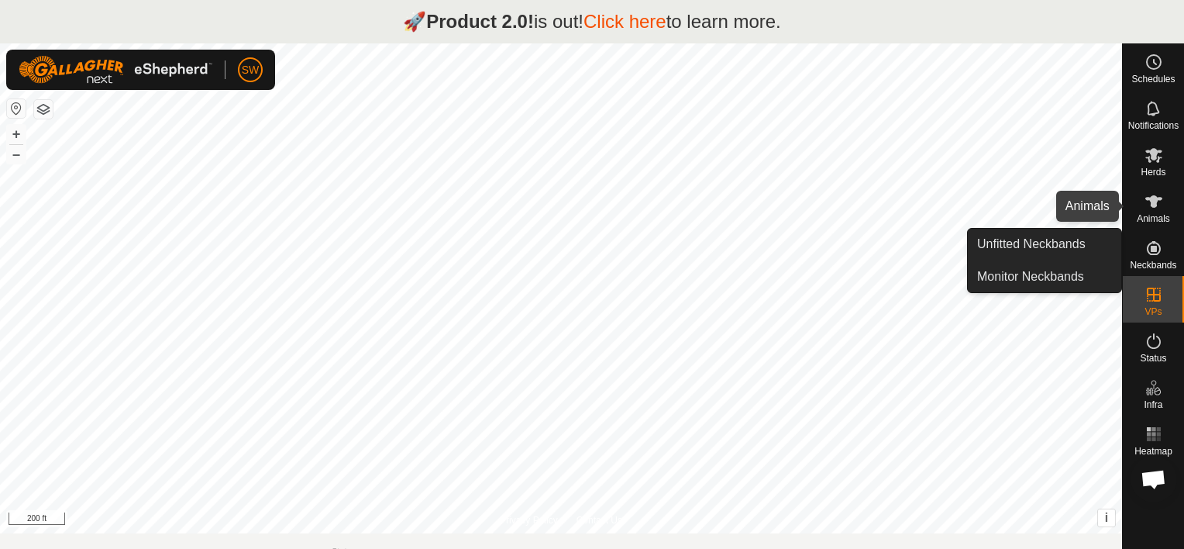
click at [1153, 205] on icon at bounding box center [1153, 201] width 17 height 12
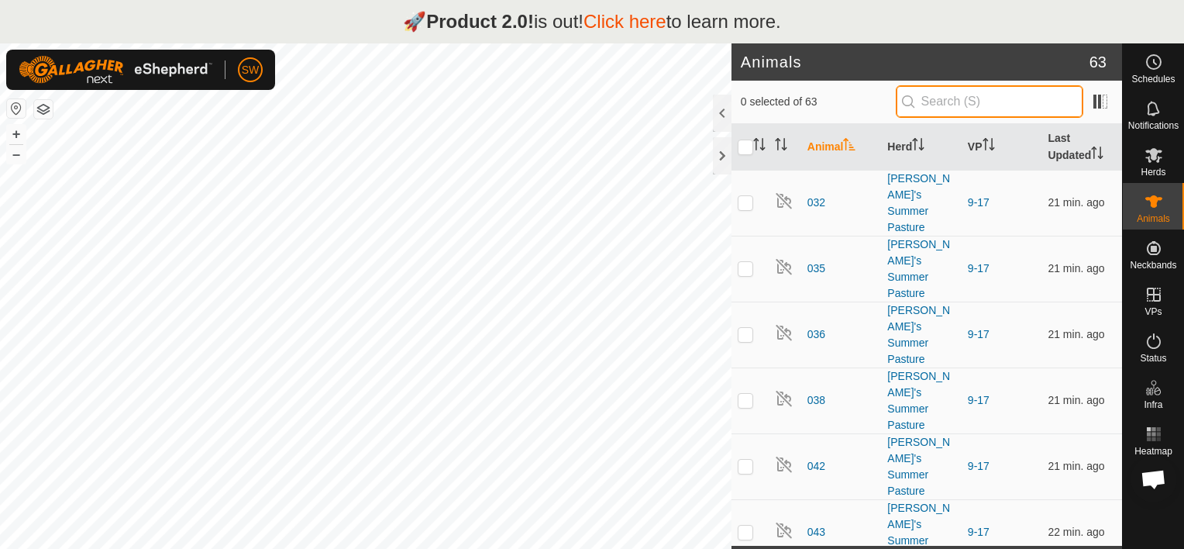
click at [955, 102] on input "text" at bounding box center [990, 101] width 188 height 33
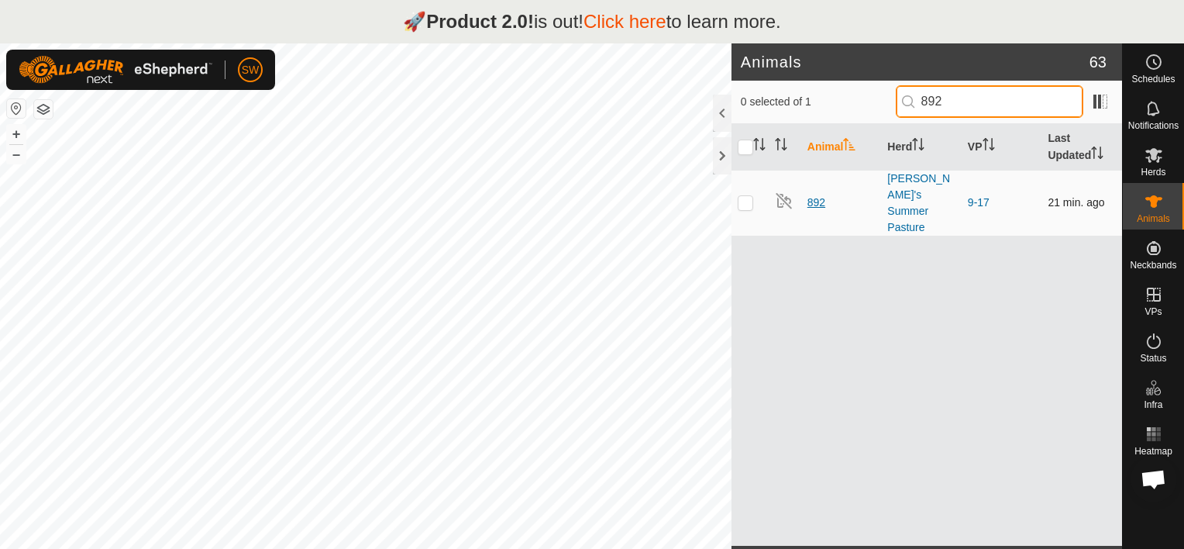
type input "892"
click at [824, 194] on span "892" at bounding box center [816, 202] width 18 height 16
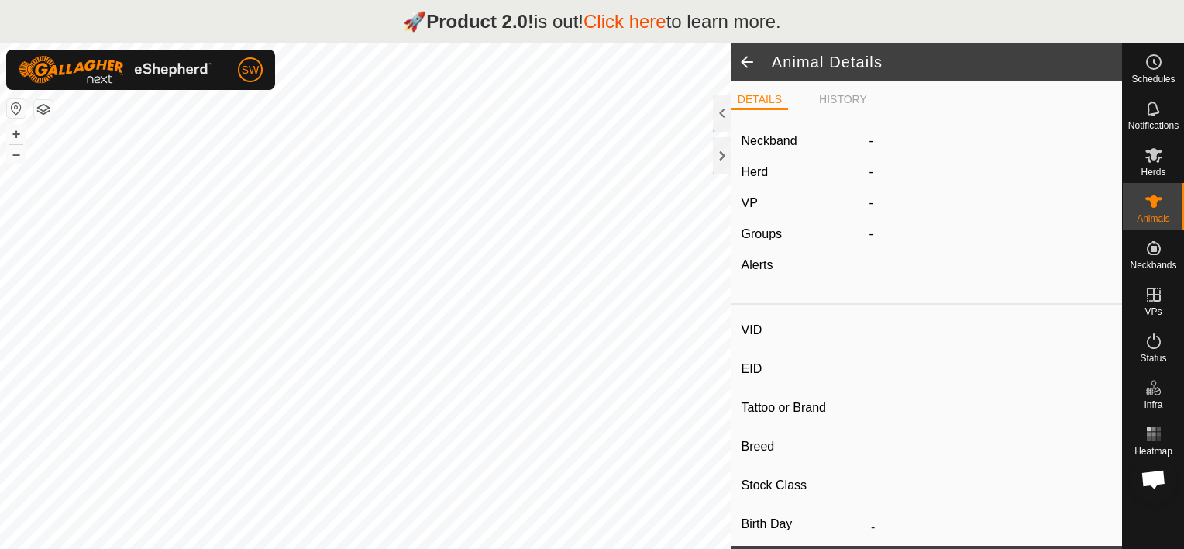
type input "892"
type input "-"
type input "Black Baldy"
type input "-"
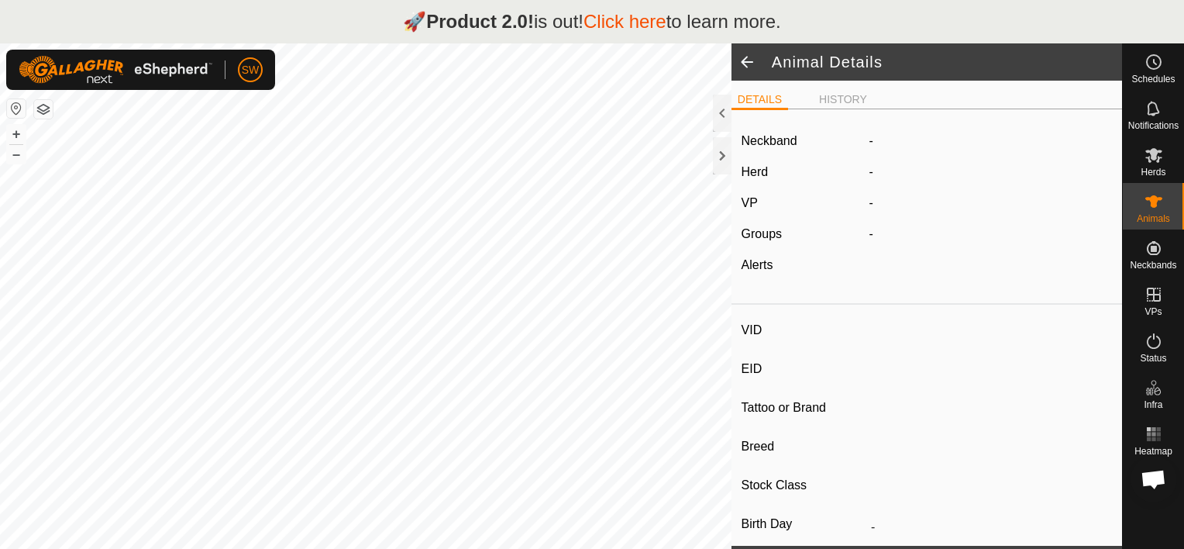
type input "0 kg"
type input "-"
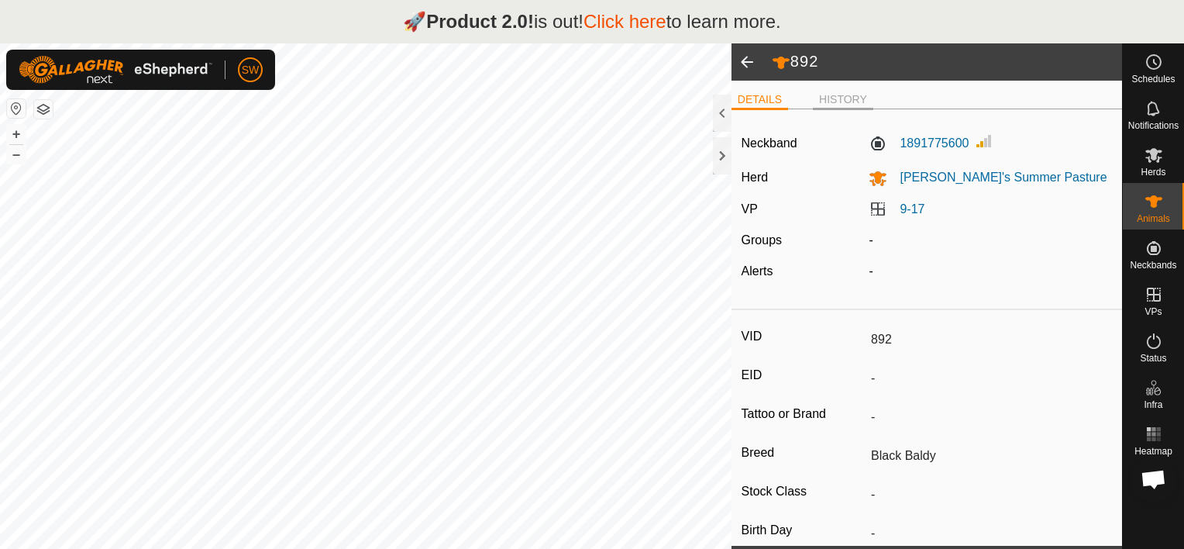
click at [830, 97] on li "HISTORY" at bounding box center [843, 100] width 60 height 19
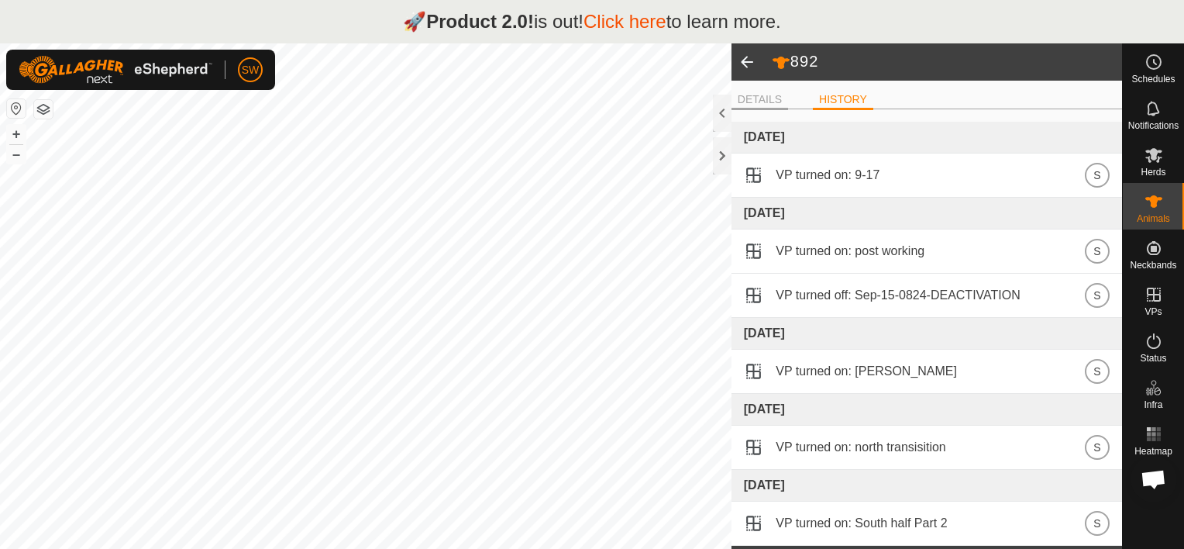
click at [755, 96] on li "DETAILS" at bounding box center [759, 100] width 57 height 19
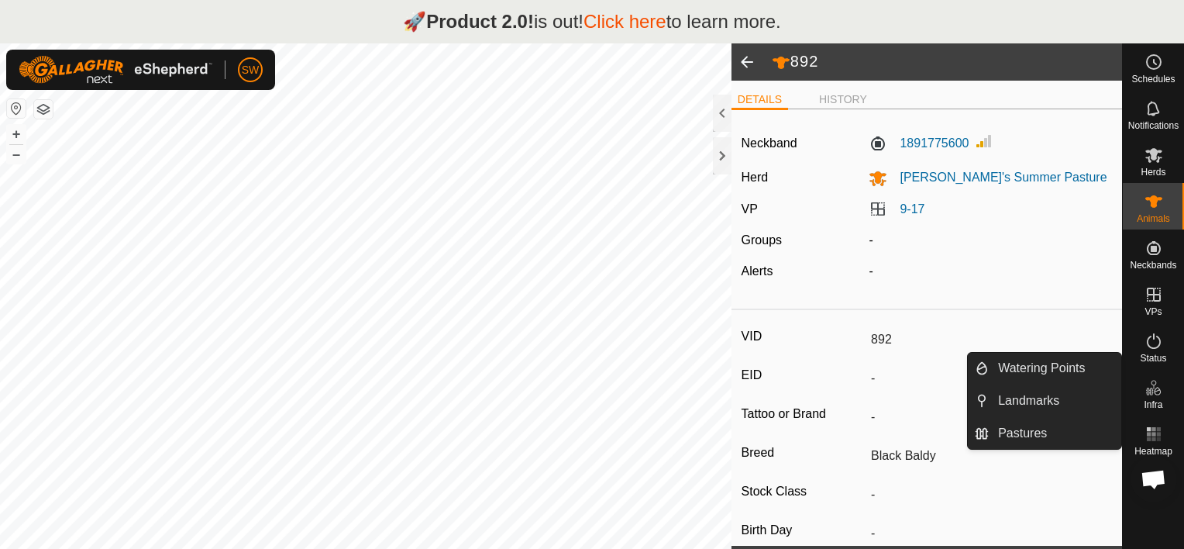
click at [1147, 473] on span "Open chat" at bounding box center [1154, 481] width 26 height 22
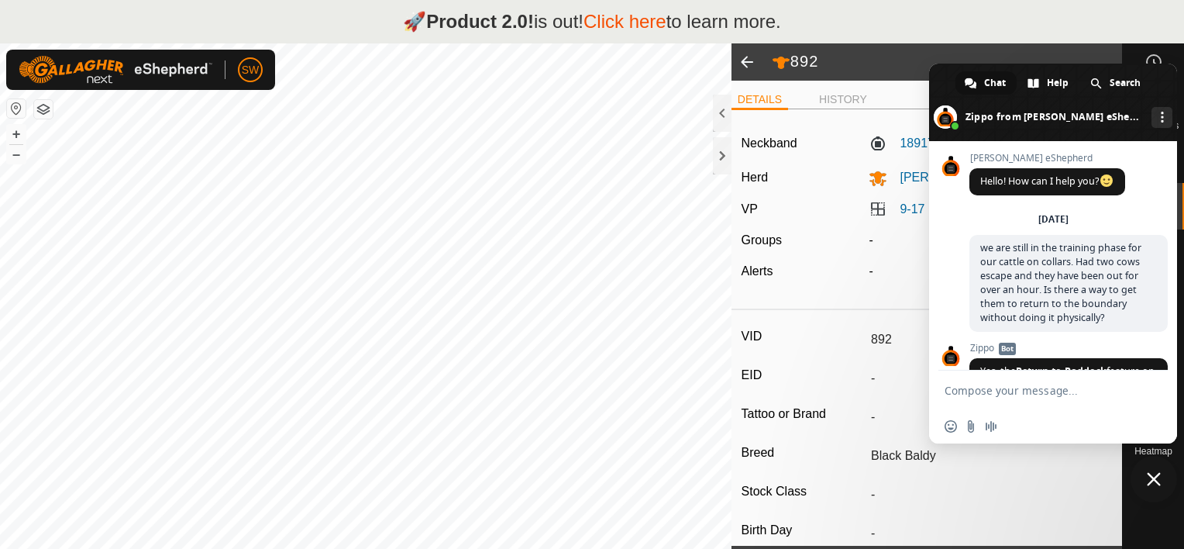
scroll to position [7959, 0]
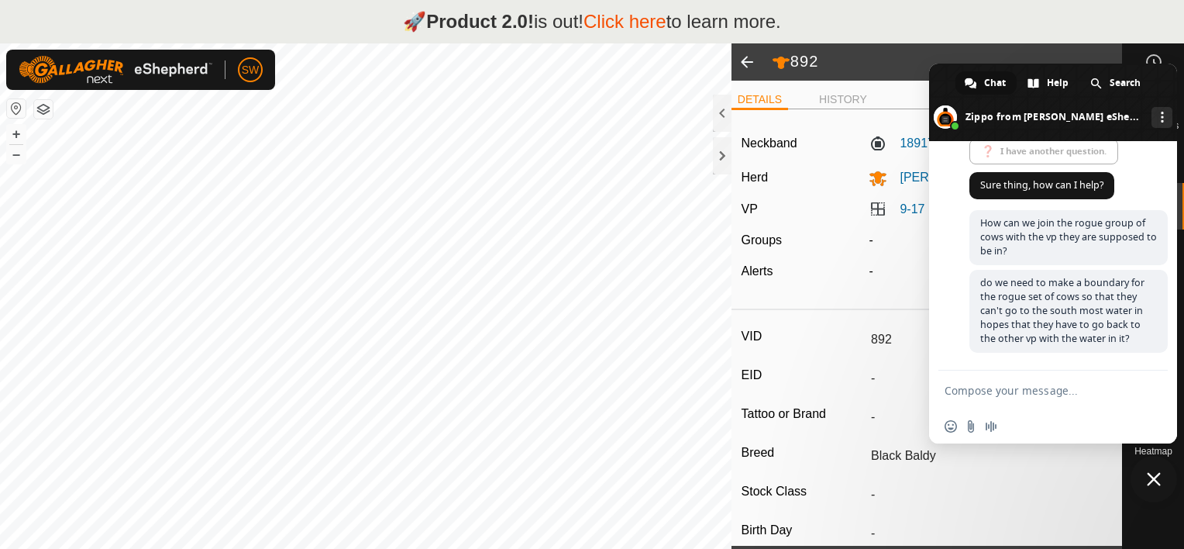
click at [1027, 512] on div "VID 892 EID - Tattoo or Brand - Breed Black Baldy Stock Class - Birth Day - Age…" at bounding box center [926, 534] width 391 height 437
click at [736, 57] on span at bounding box center [746, 61] width 31 height 37
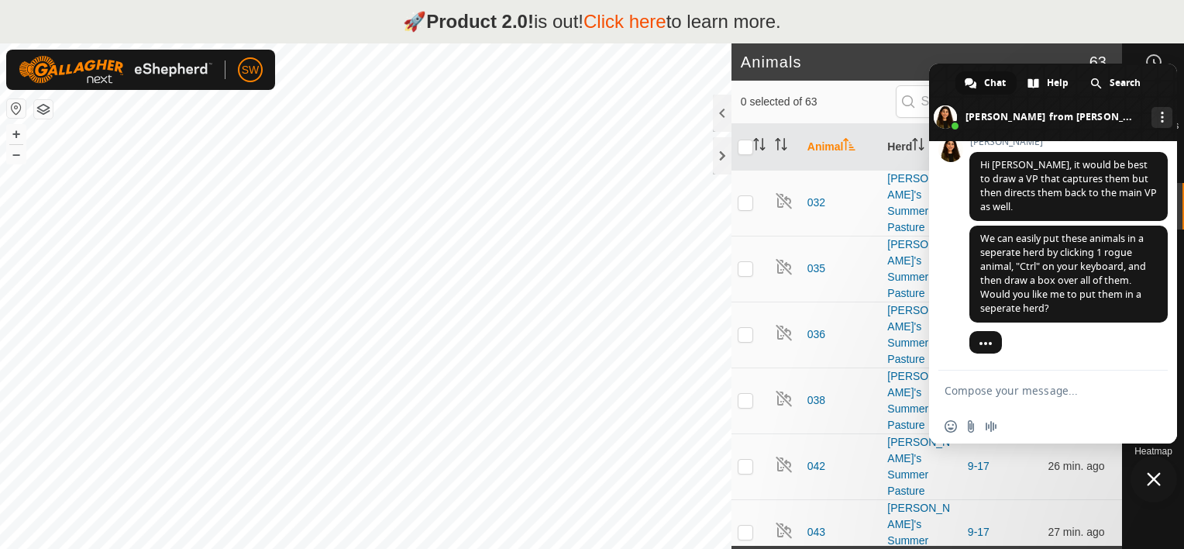
scroll to position [8223, 0]
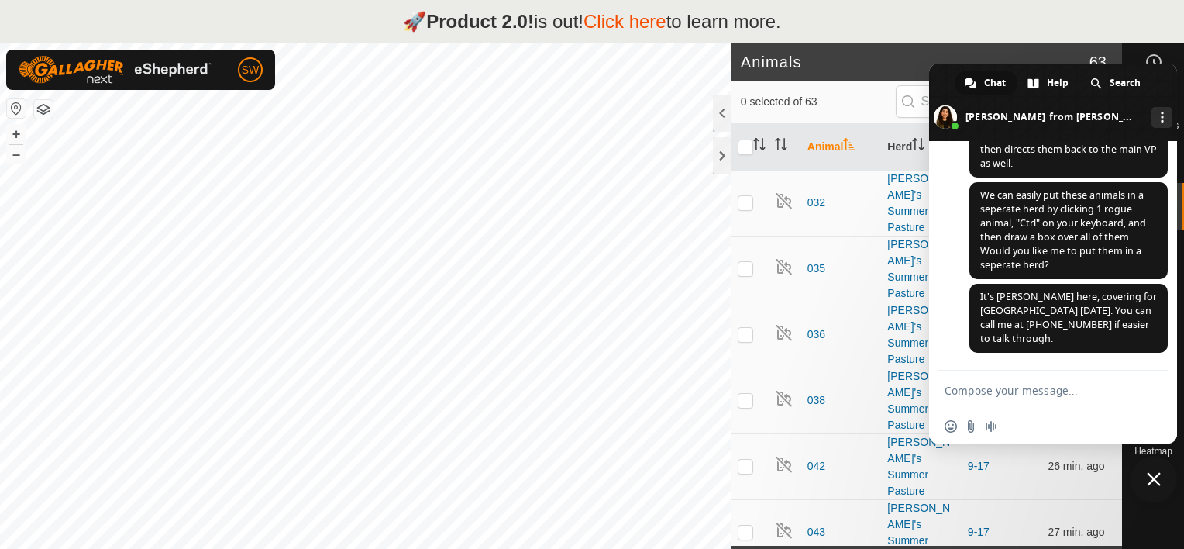
click at [1144, 525] on div at bounding box center [1153, 503] width 61 height 83
drag, startPoint x: 1163, startPoint y: 74, endPoint x: 931, endPoint y: 70, distance: 231.7
click at [931, 70] on span at bounding box center [1053, 102] width 248 height 77
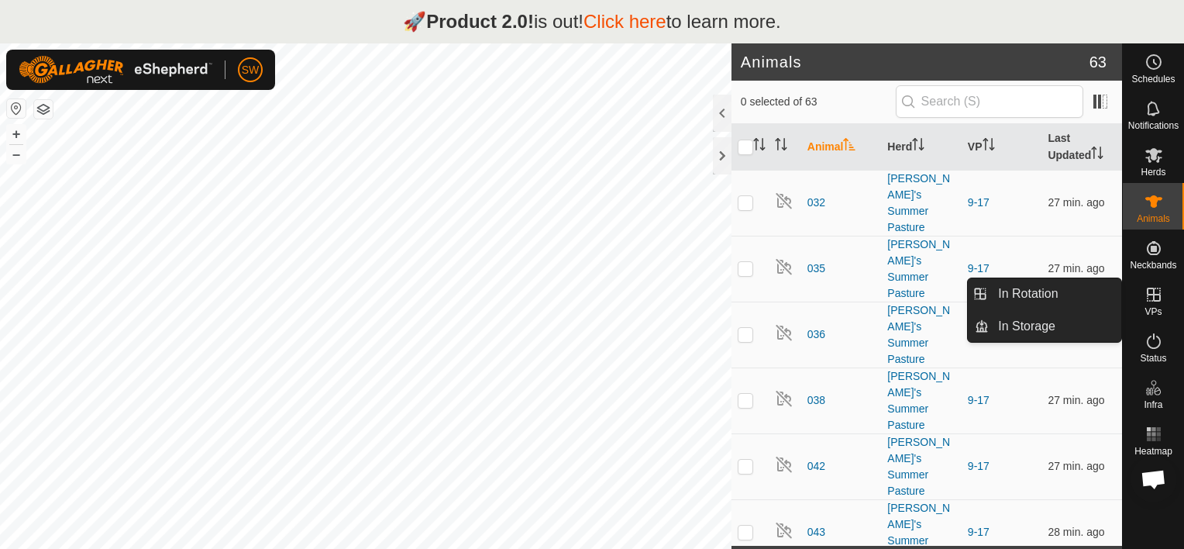
click at [1158, 308] on span "VPs" at bounding box center [1152, 311] width 17 height 9
click at [1063, 289] on link "In Rotation" at bounding box center [1055, 293] width 132 height 31
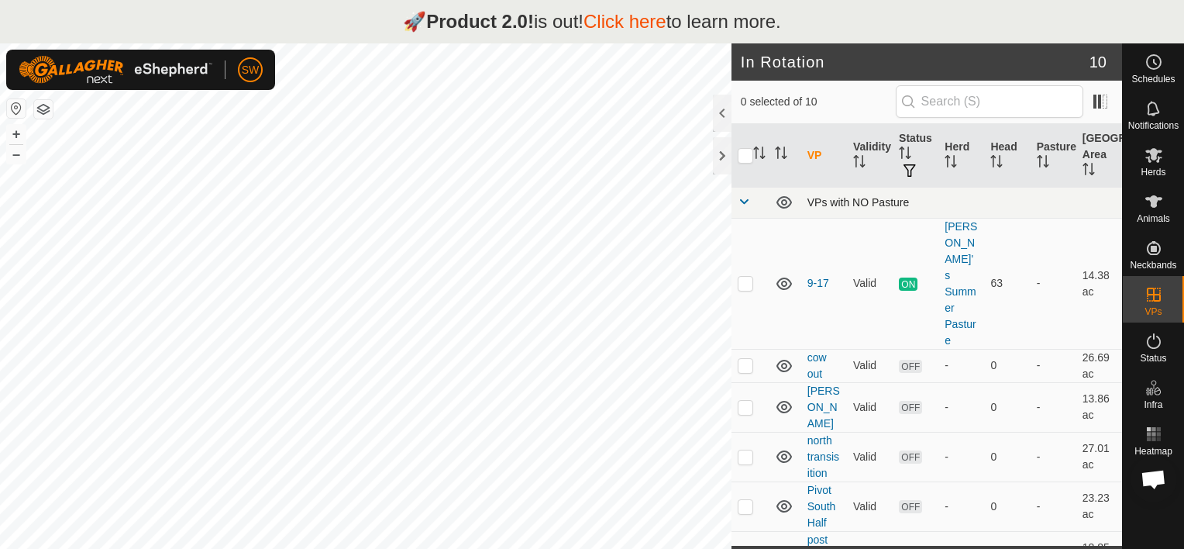
click at [827, 205] on div "VPs with NO Pasture" at bounding box center [961, 202] width 308 height 12
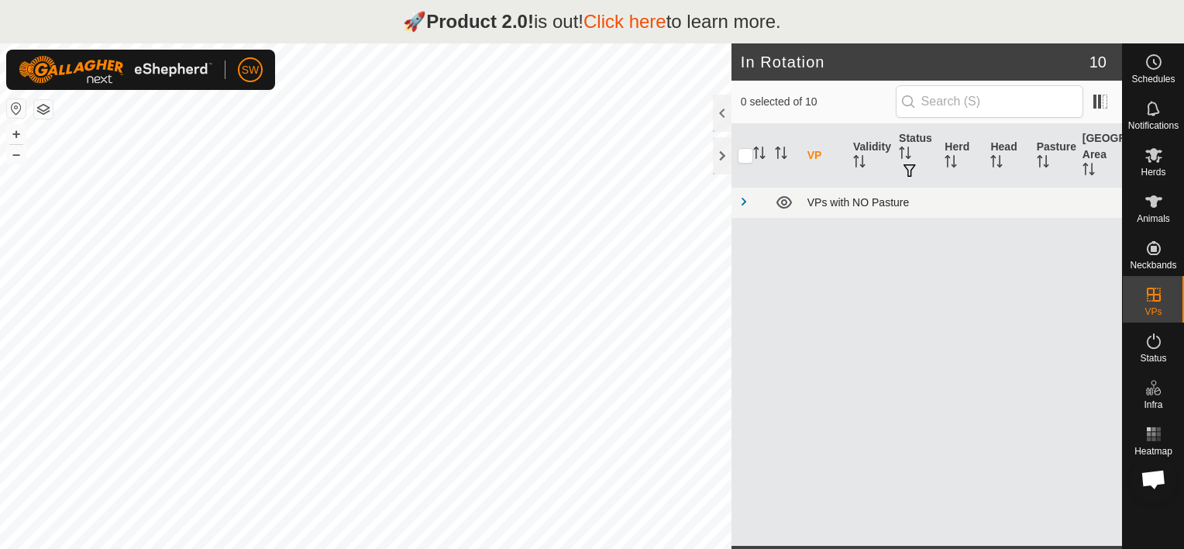
click at [827, 205] on div "VPs with NO Pasture" at bounding box center [961, 202] width 308 height 12
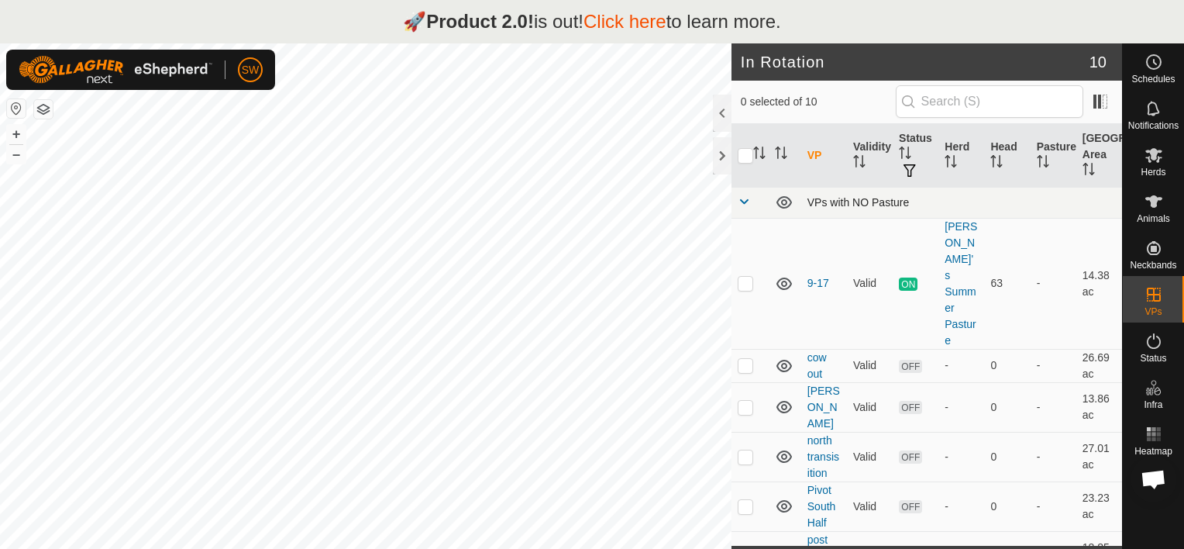
click at [253, 346] on div "333 3675235356 Jake's Summer Pasture 9-17 + – ⇧ i This application includes HER…" at bounding box center [365, 317] width 731 height 549
checkbox input "true"
click at [375, 409] on div "South half Part 2 Status: OFF Type: Inclusion Zone + – ⇧ i This application inc…" at bounding box center [365, 317] width 731 height 549
click at [1150, 477] on span "Open chat" at bounding box center [1154, 481] width 26 height 22
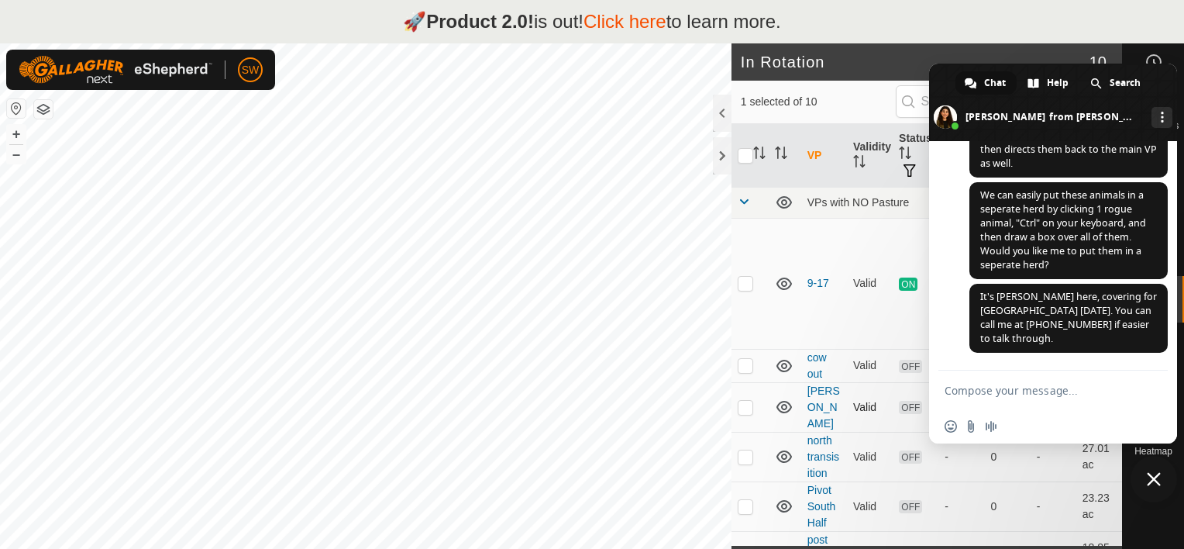
checkbox input "true"
checkbox input "false"
checkbox input "true"
checkbox input "false"
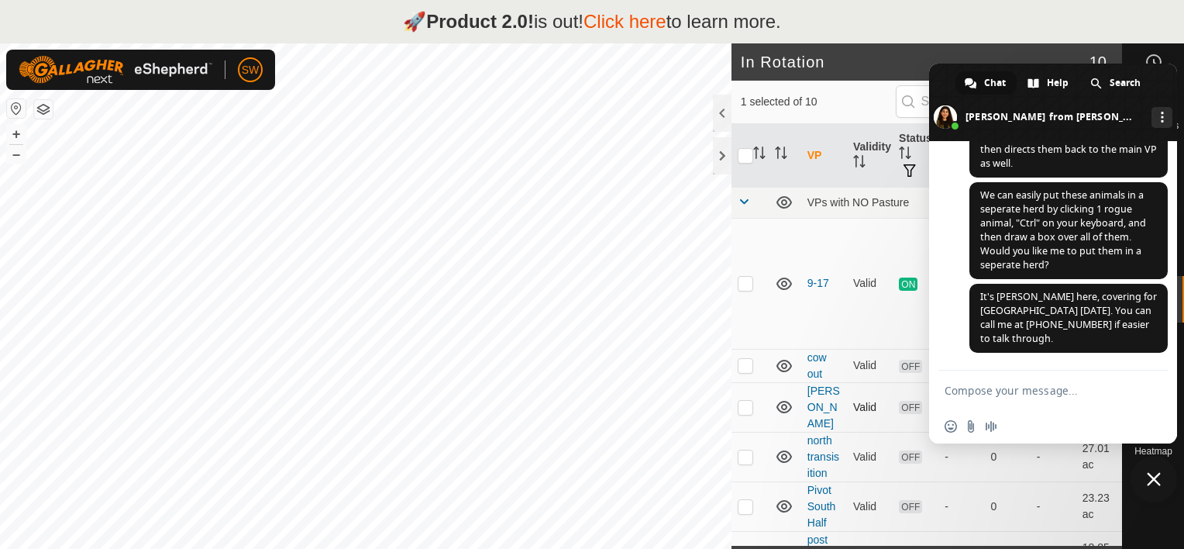
checkbox input "false"
checkbox input "true"
checkbox input "false"
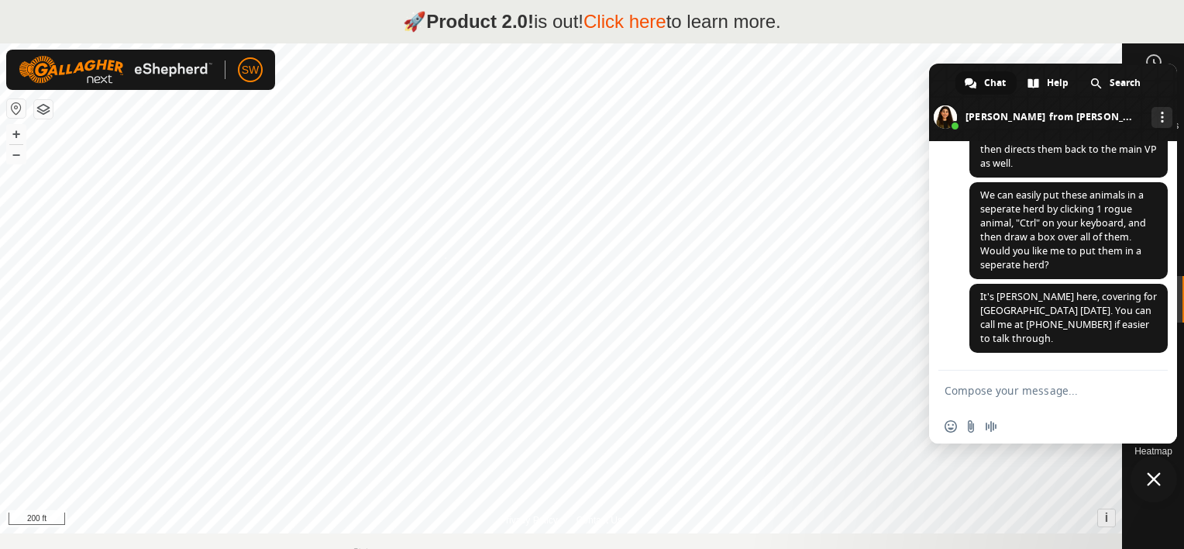
click at [444, 257] on div "Transition Status: OFF Type: Inclusion Zone + – ⇧ i This application includes H…" at bounding box center [561, 288] width 1122 height 490
click at [599, 256] on div "Transition Status: OFF Type: Inclusion Zone + – ⇧ i This application includes H…" at bounding box center [561, 288] width 1122 height 490
click at [1156, 473] on span "Close chat" at bounding box center [1154, 479] width 14 height 14
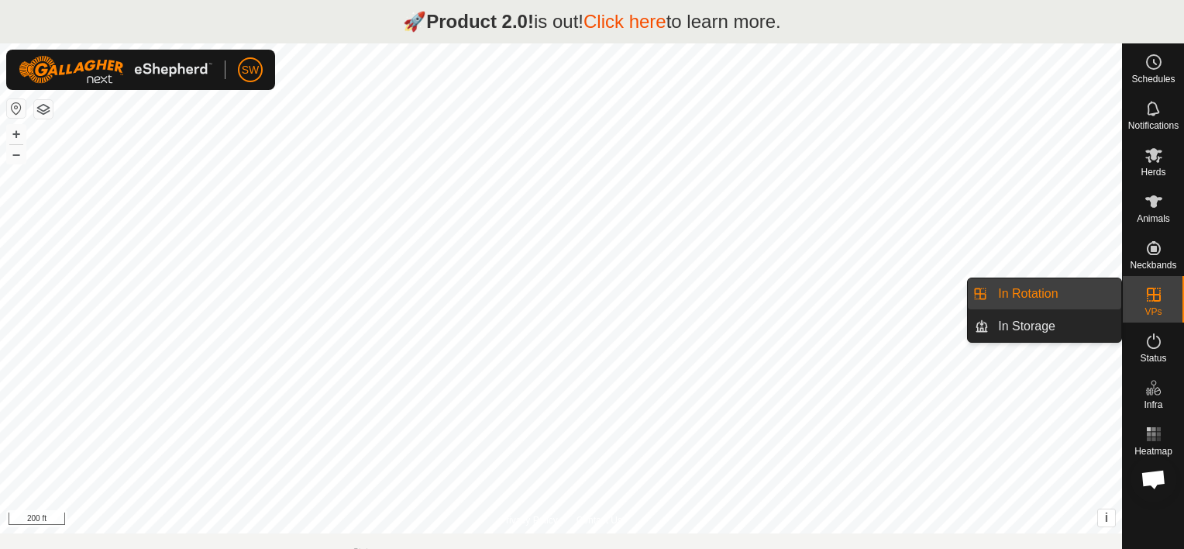
click at [1150, 298] on icon at bounding box center [1153, 294] width 19 height 19
click at [1150, 222] on span "Animals" at bounding box center [1153, 218] width 33 height 9
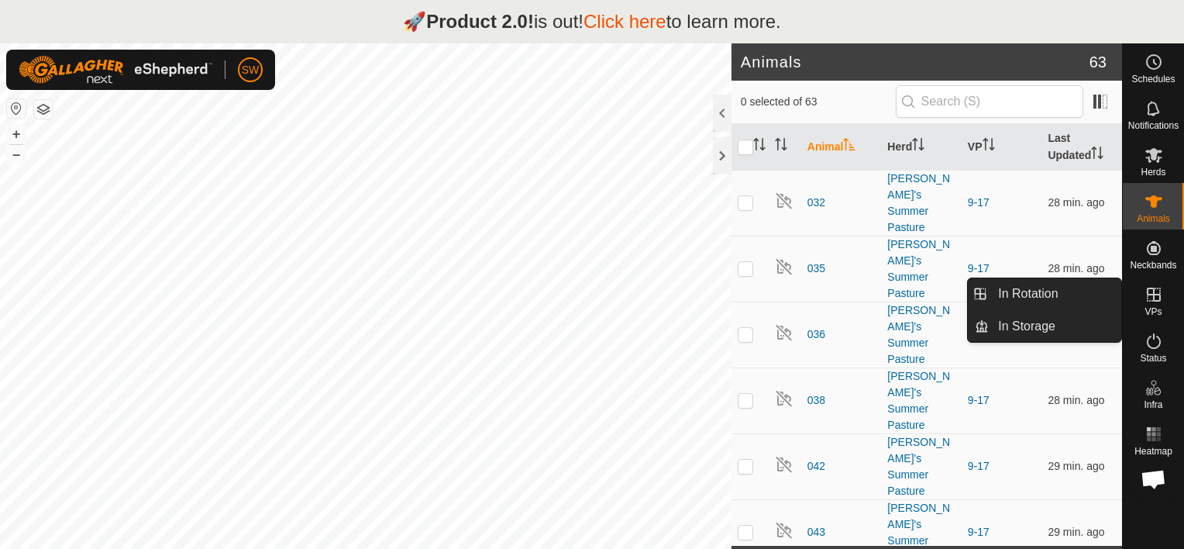
click at [1151, 298] on icon at bounding box center [1153, 294] width 19 height 19
click at [1093, 298] on link "In Rotation" at bounding box center [1055, 293] width 132 height 31
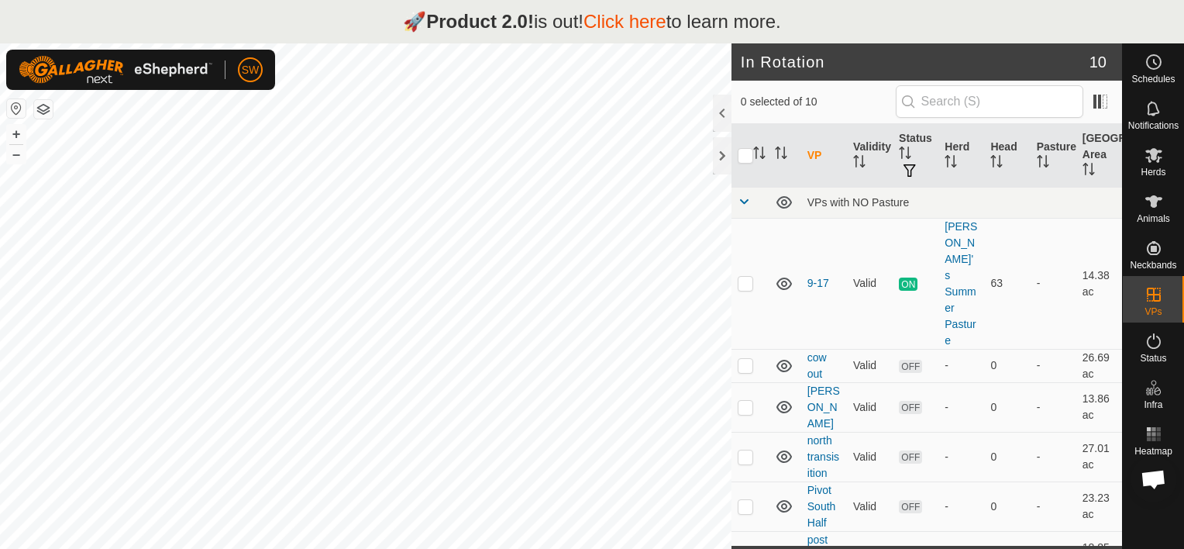
click at [1153, 477] on span "Open chat" at bounding box center [1154, 481] width 26 height 22
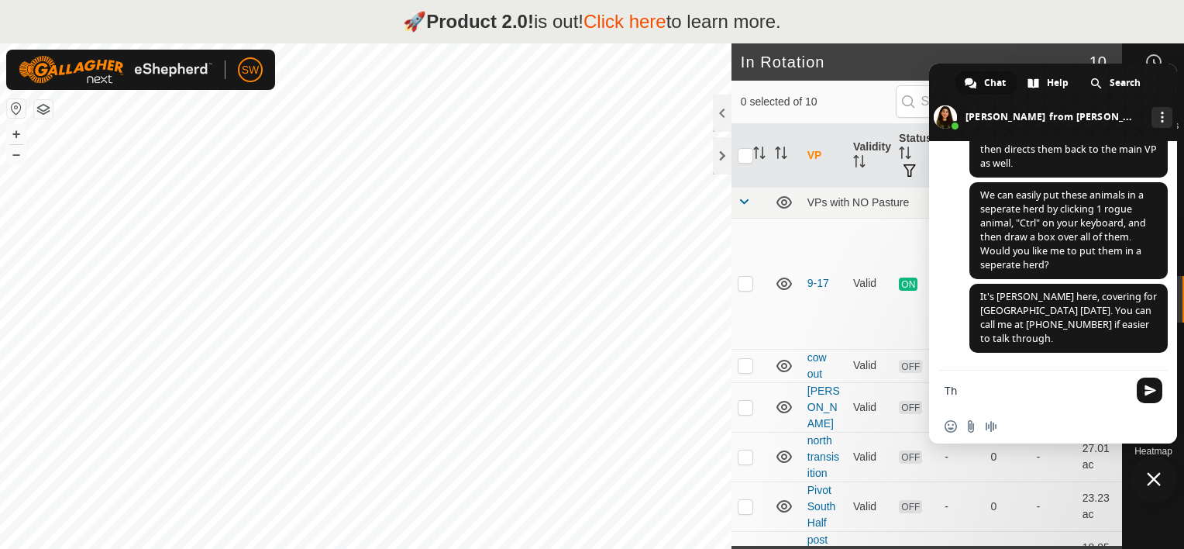
type textarea "T"
type textarea "ok, i'll call. thanks"
click at [1155, 388] on span "Send" at bounding box center [1150, 390] width 12 height 12
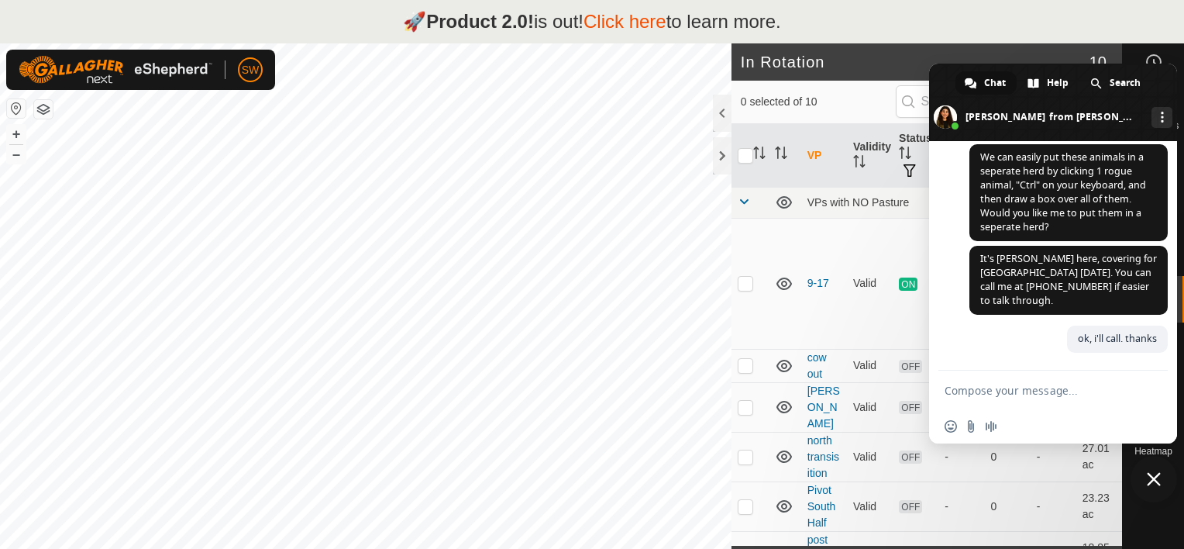
scroll to position [8262, 0]
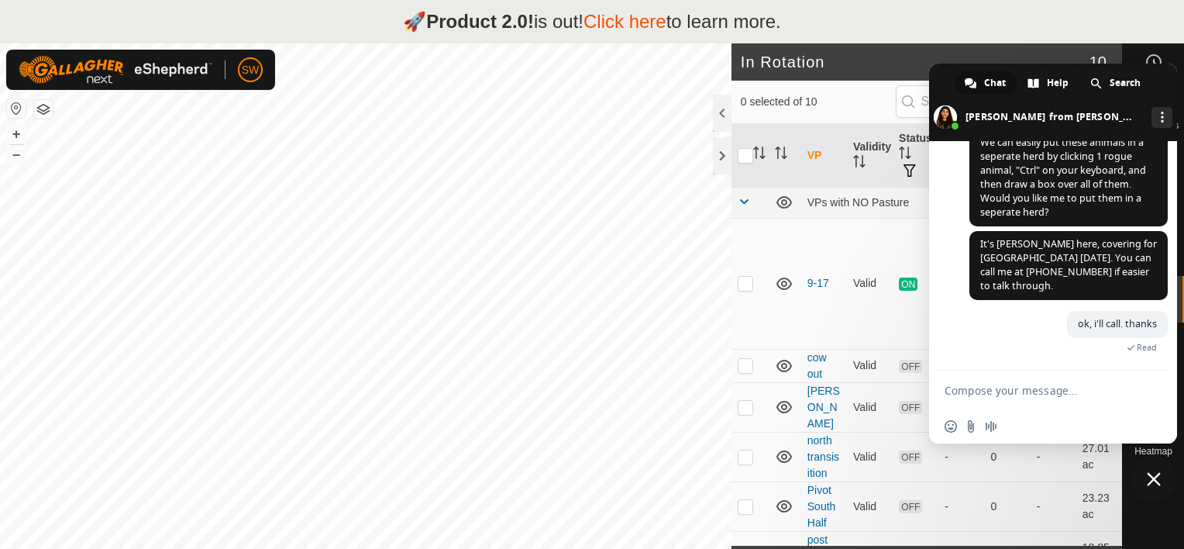
click at [1153, 480] on span "Close chat" at bounding box center [1154, 479] width 14 height 14
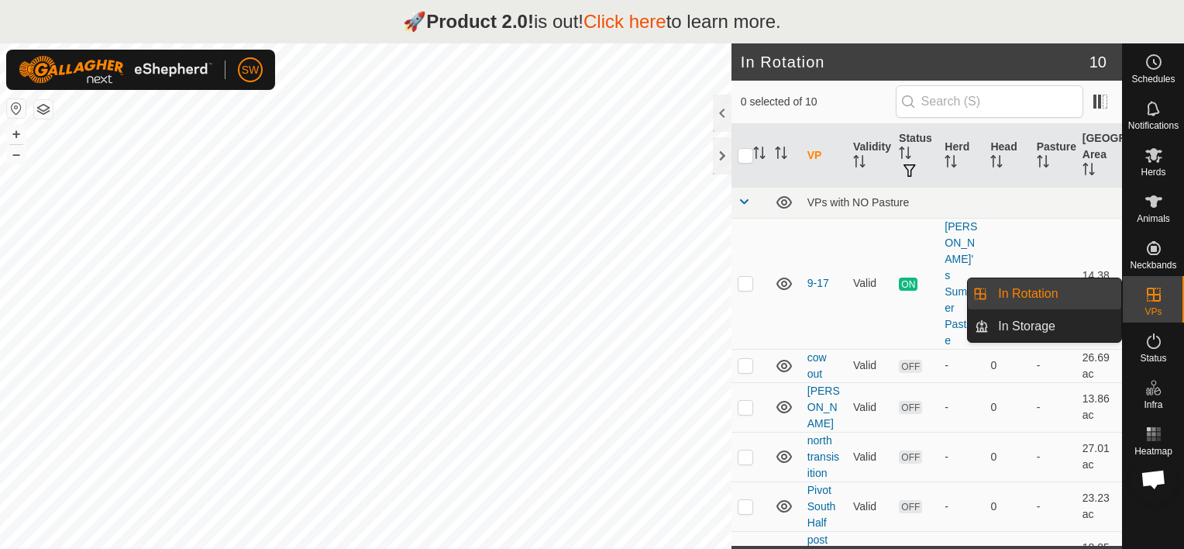
click at [1094, 298] on link "In Rotation" at bounding box center [1055, 293] width 132 height 31
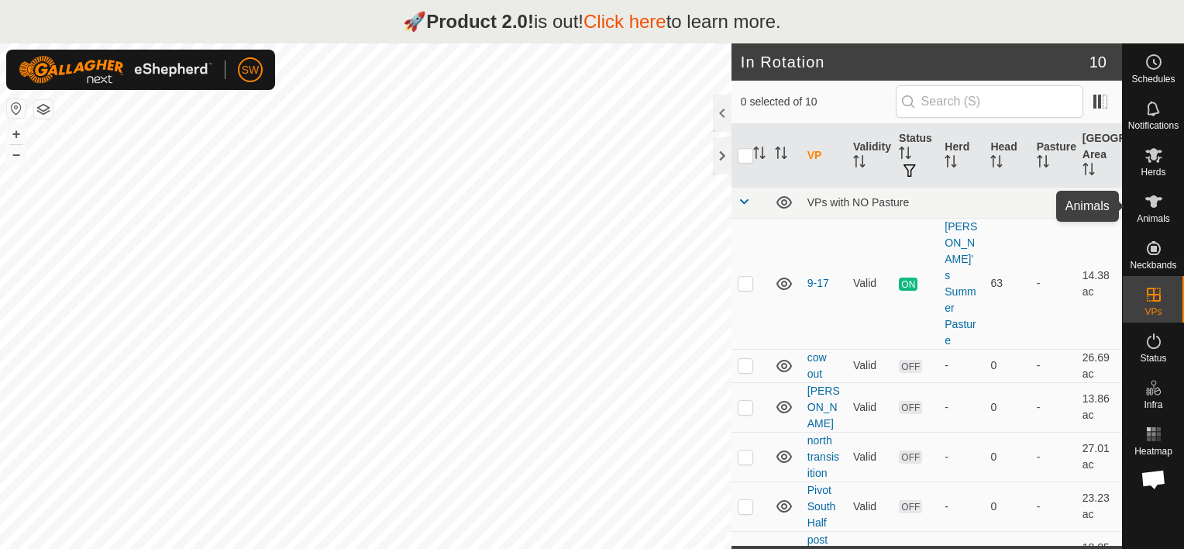
click at [1183, 228] on html "🚀 Product 2.0! is out! Click here to learn more. SW Schedules Notifications Her…" at bounding box center [592, 274] width 1184 height 549
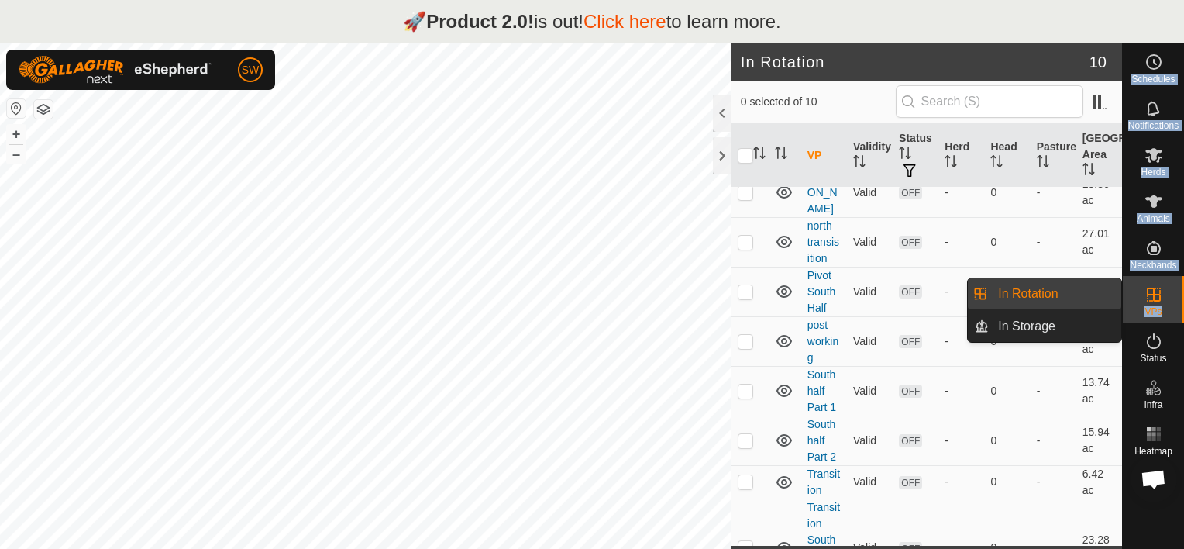
drag, startPoint x: 1183, startPoint y: 283, endPoint x: 1186, endPoint y: 306, distance: 23.5
click at [1183, 306] on html "🚀 Product 2.0! is out! Click here to learn more. SW Schedules Notifications Her…" at bounding box center [592, 274] width 1184 height 549
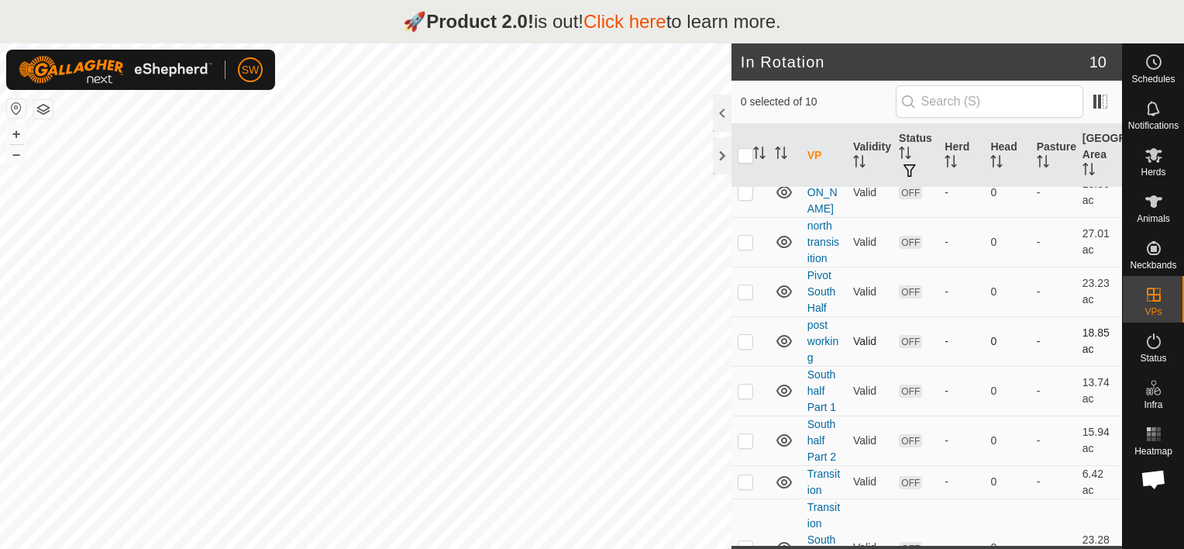
click at [998, 316] on td "0" at bounding box center [1007, 341] width 46 height 50
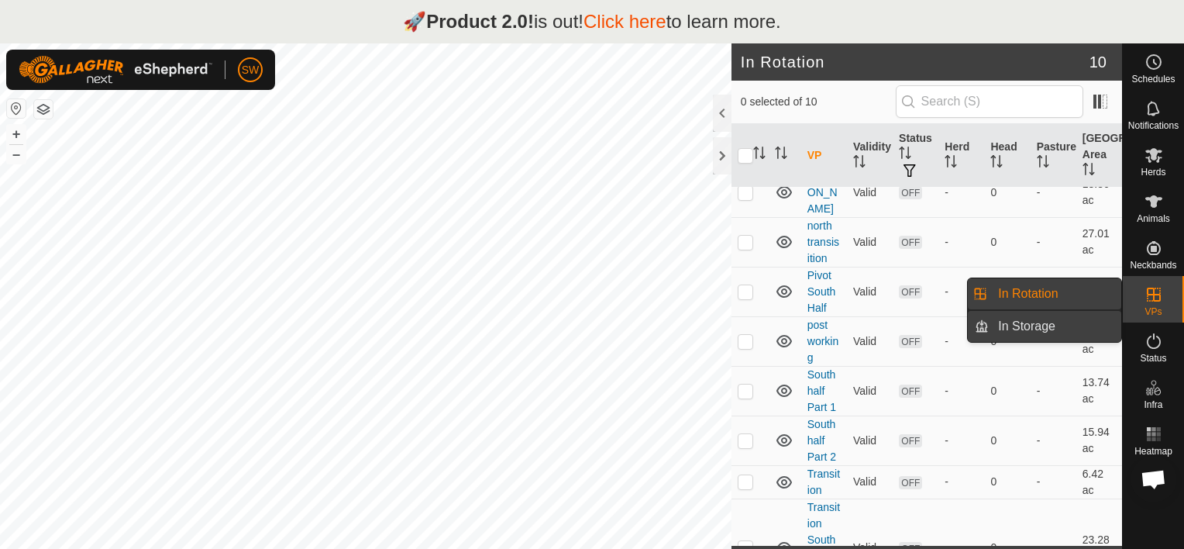
click at [1063, 330] on link "In Storage" at bounding box center [1055, 326] width 132 height 31
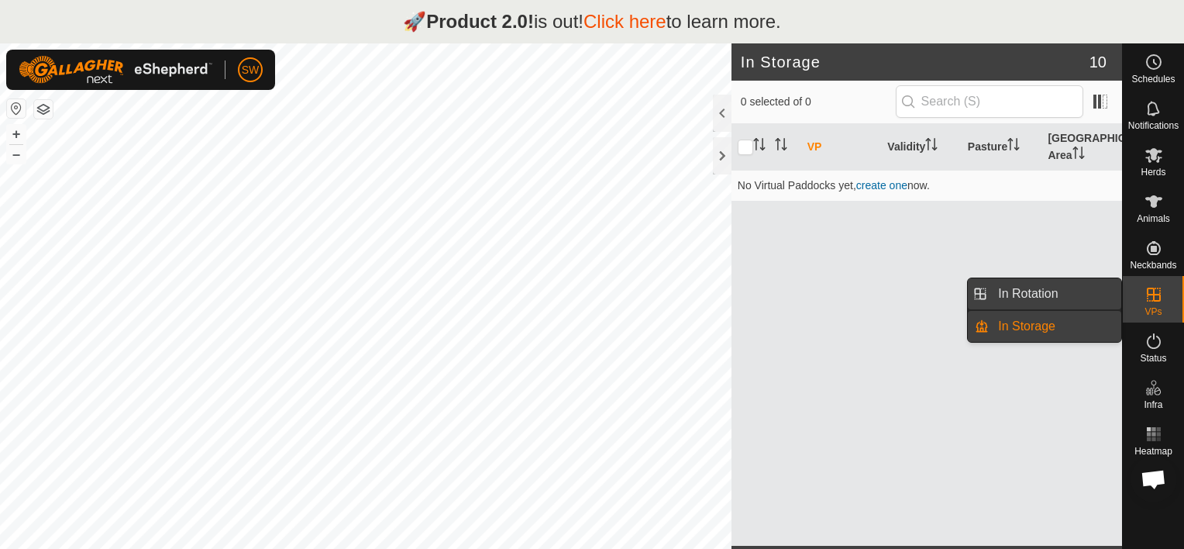
click at [1091, 292] on link "In Rotation" at bounding box center [1055, 293] width 132 height 31
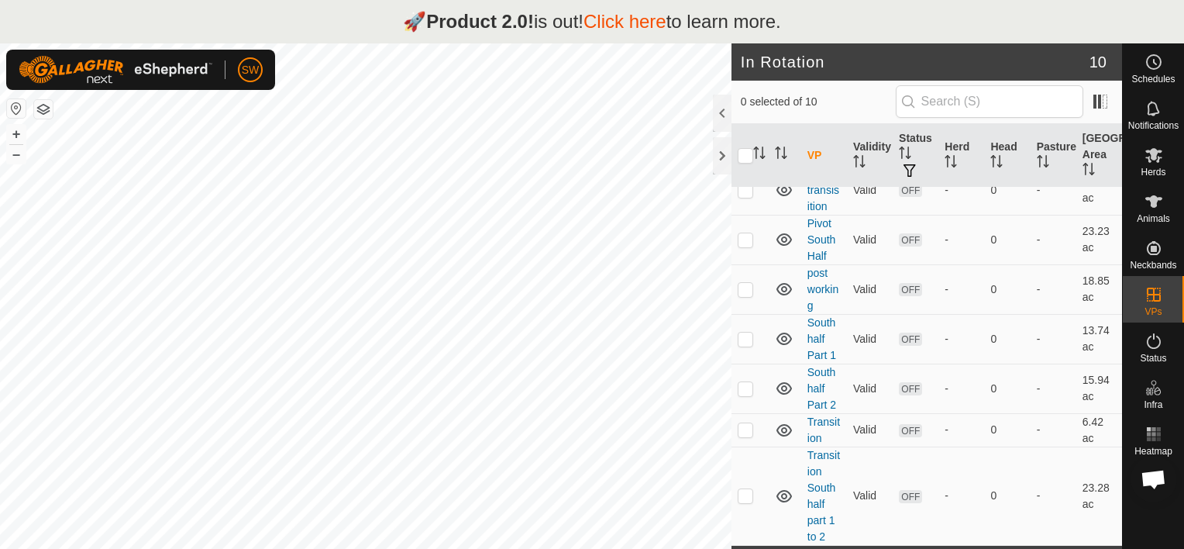
scroll to position [215, 0]
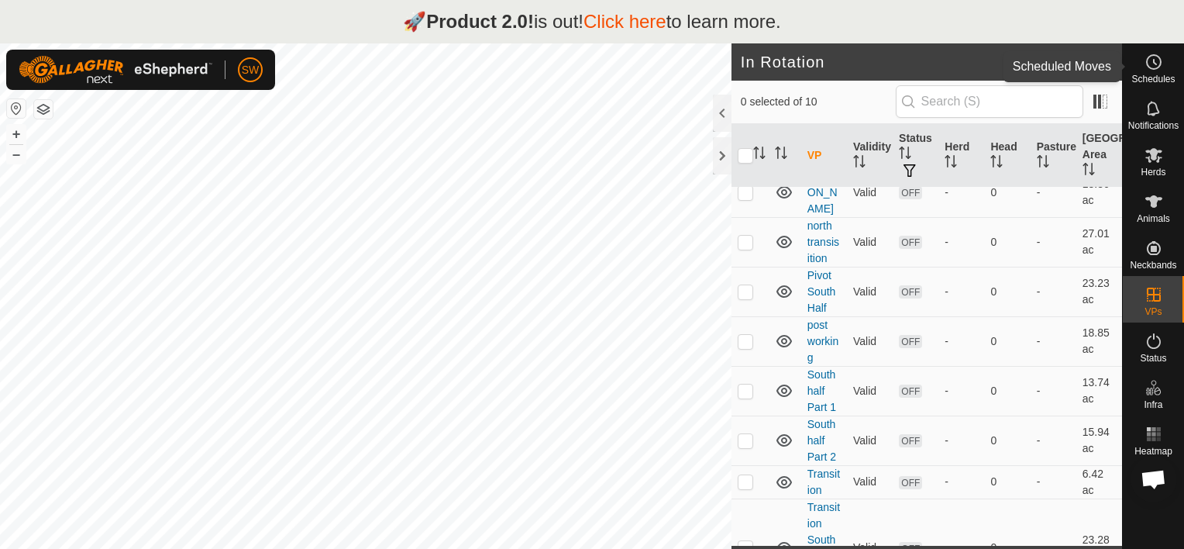
click at [1150, 74] on span "Schedules" at bounding box center [1152, 78] width 43 height 9
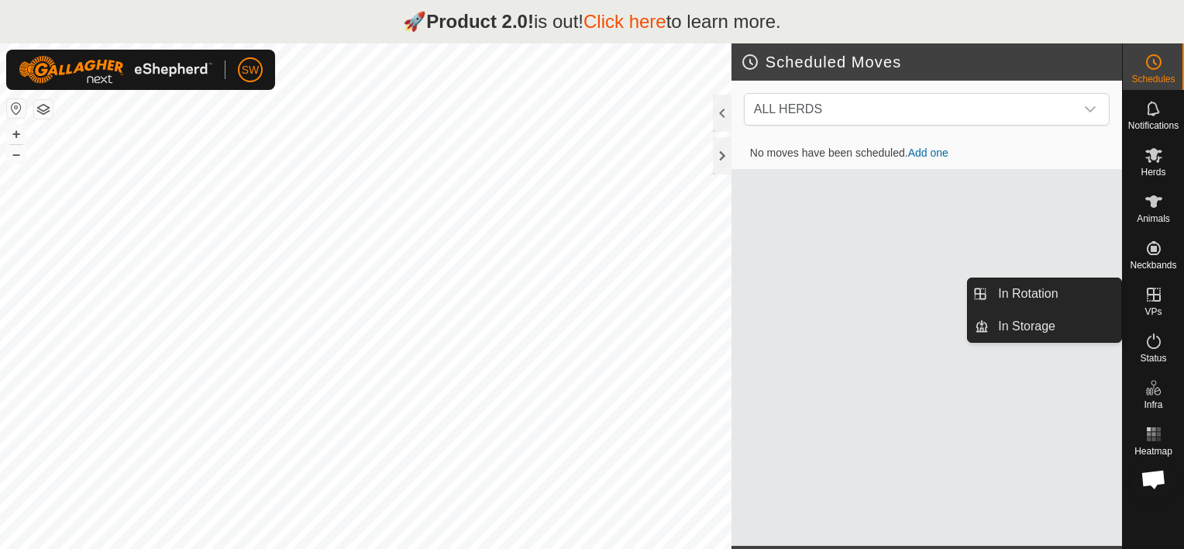
click at [1151, 294] on icon at bounding box center [1154, 294] width 14 height 14
click at [1054, 289] on link "In Rotation" at bounding box center [1055, 293] width 132 height 31
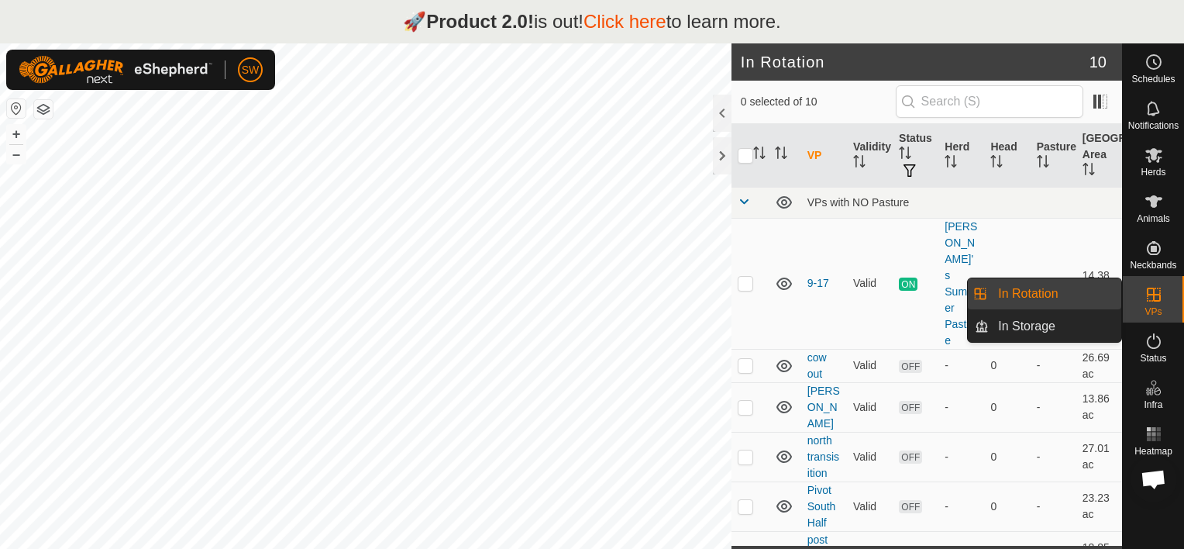
click at [1054, 289] on link "In Rotation" at bounding box center [1055, 293] width 132 height 31
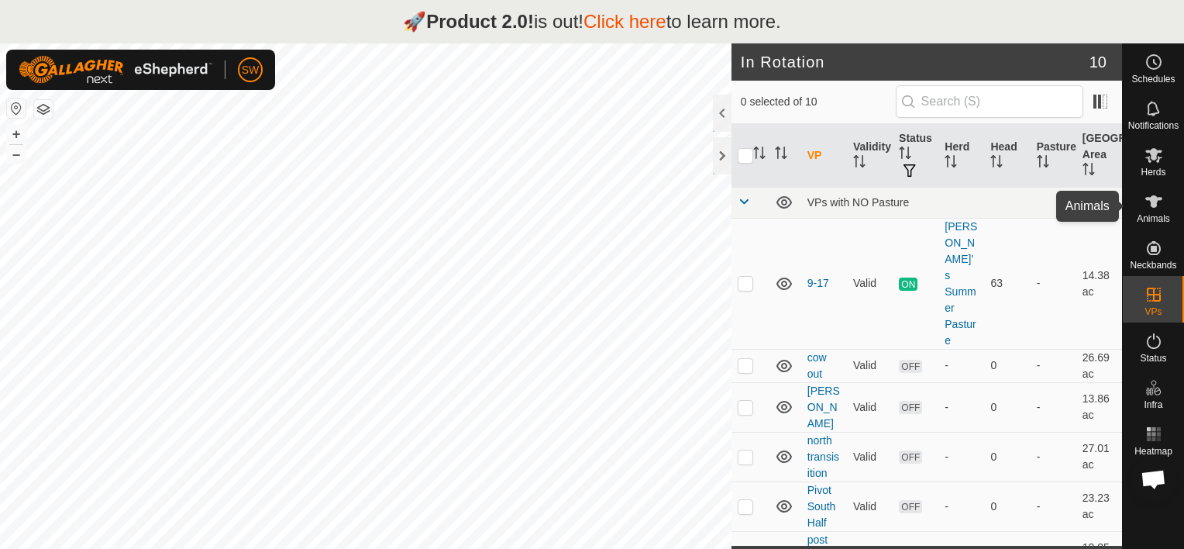
click at [1165, 208] on es-animals-svg-icon at bounding box center [1154, 201] width 28 height 25
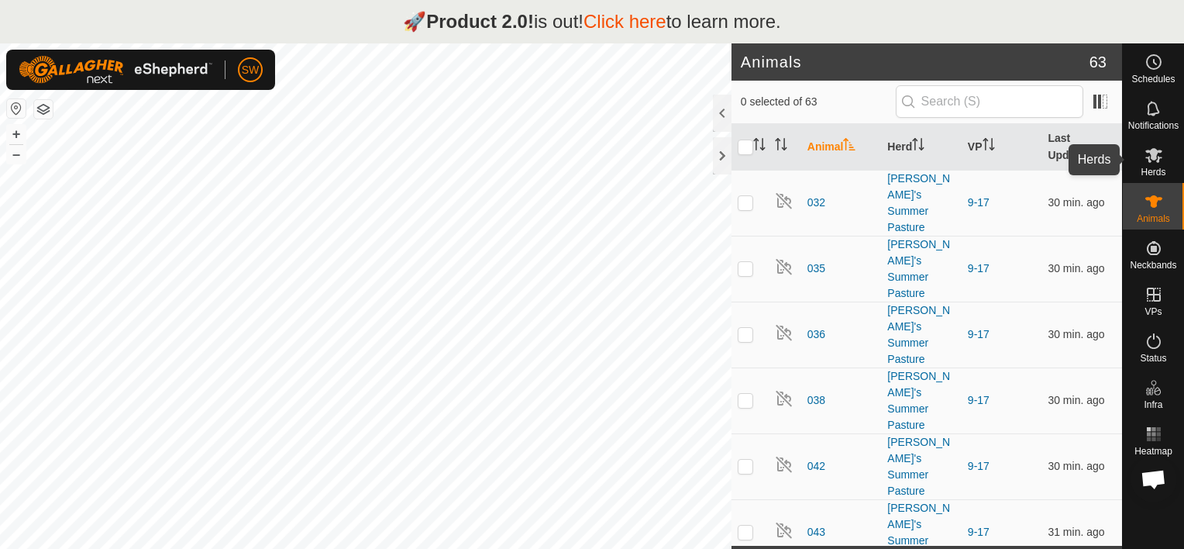
click at [1148, 161] on icon at bounding box center [1153, 155] width 17 height 15
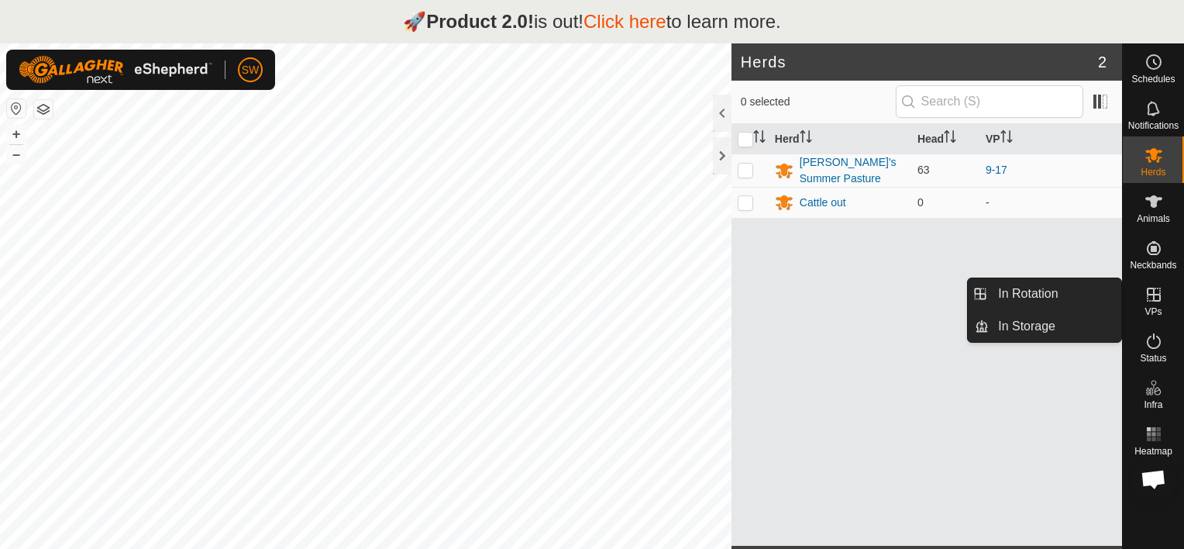
click at [1152, 298] on icon at bounding box center [1153, 294] width 19 height 19
click at [1106, 296] on link "In Rotation" at bounding box center [1055, 293] width 132 height 31
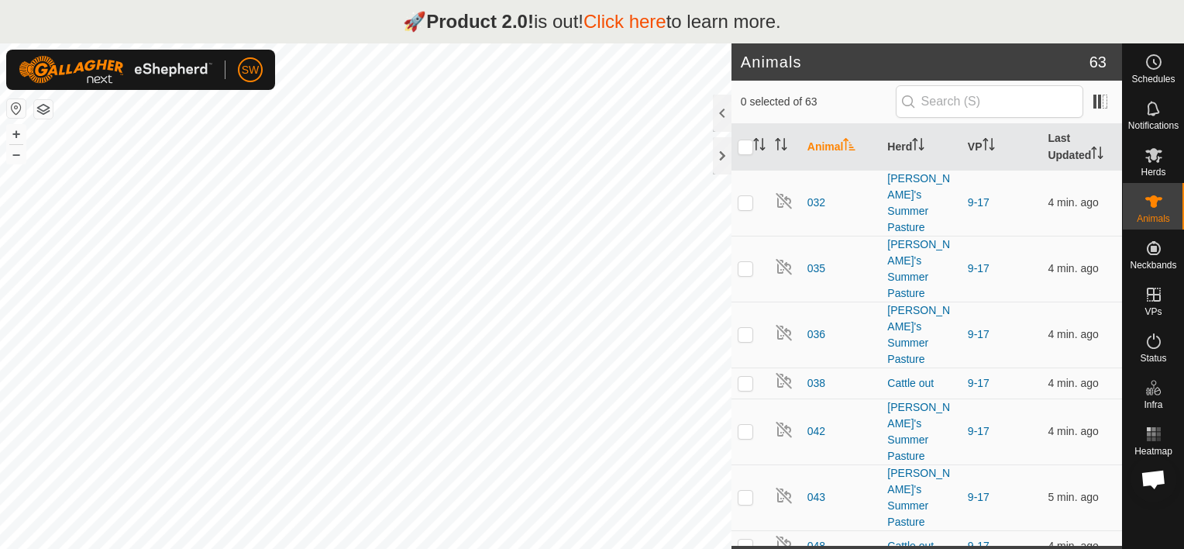
scroll to position [4570, 0]
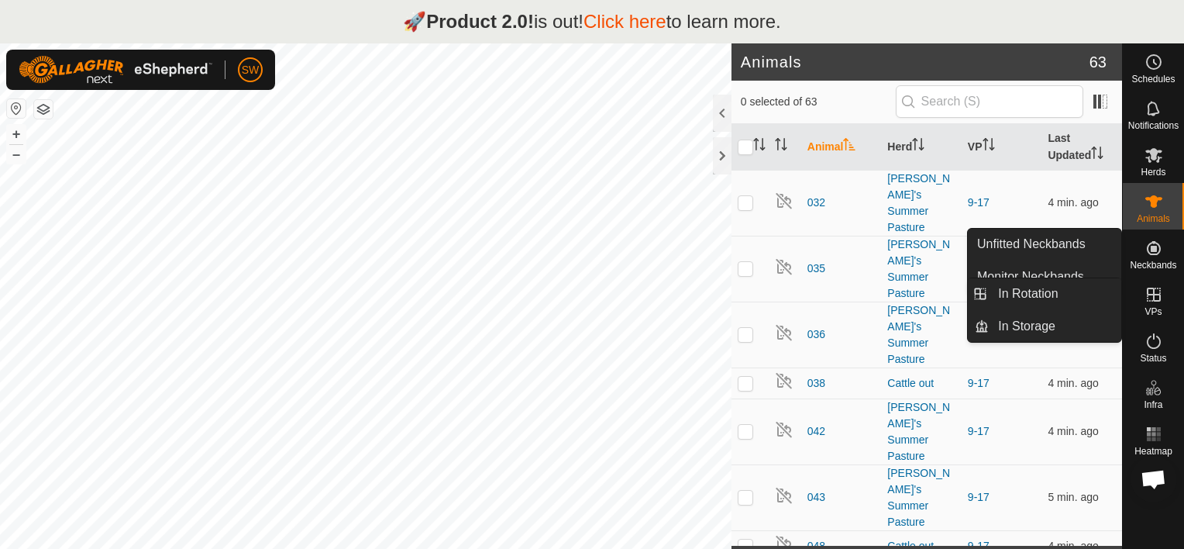
click at [1153, 296] on icon at bounding box center [1154, 294] width 14 height 14
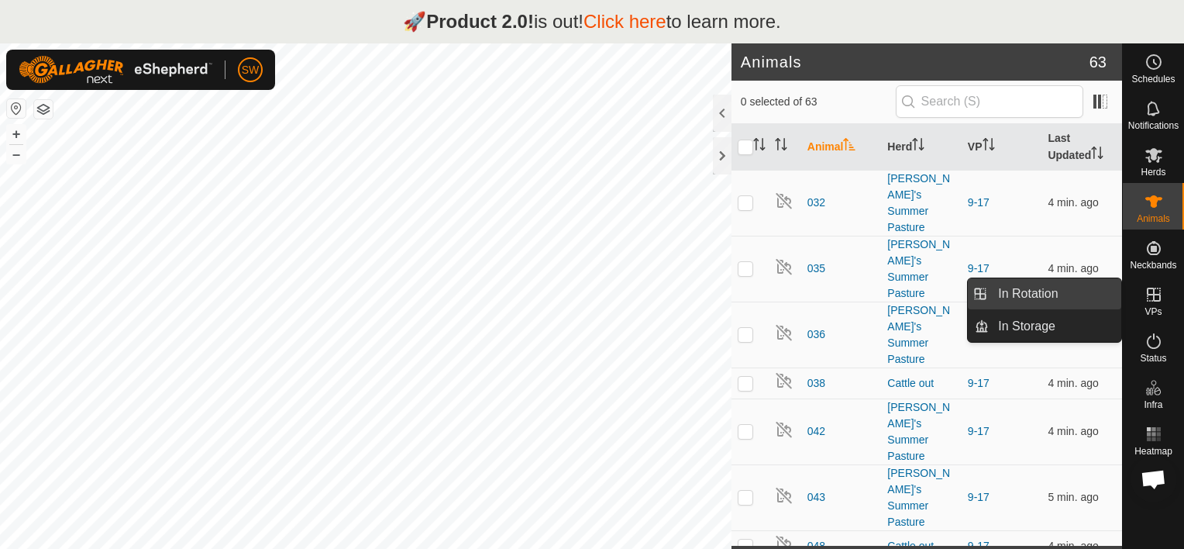
click at [1096, 294] on link "In Rotation" at bounding box center [1055, 293] width 132 height 31
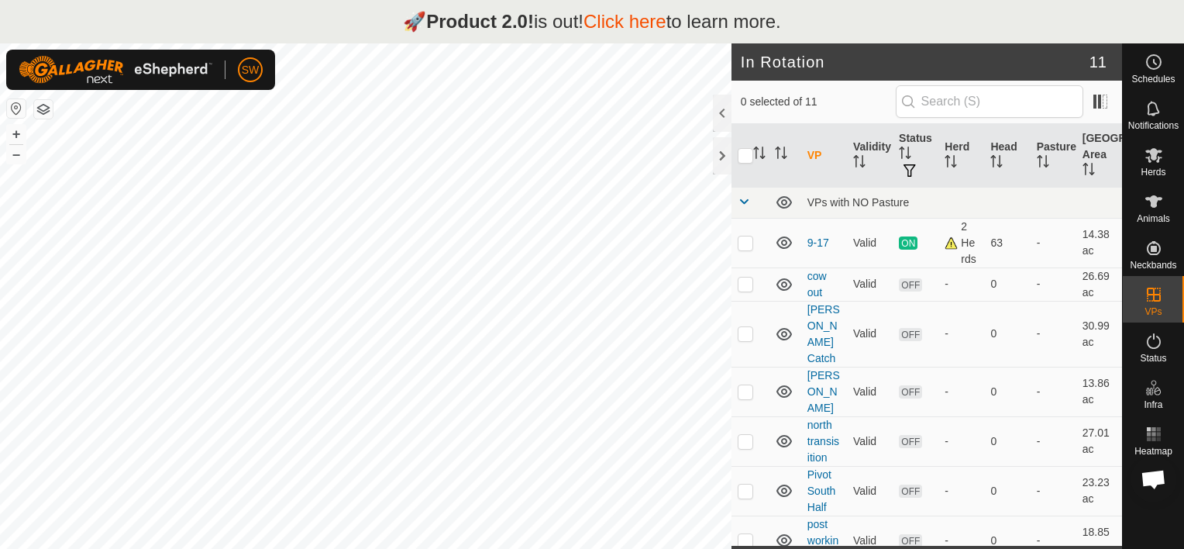
scroll to position [4570, 0]
click at [738, 328] on p-checkbox at bounding box center [745, 333] width 15 height 12
checkbox input "true"
click at [1156, 160] on icon at bounding box center [1153, 155] width 17 height 15
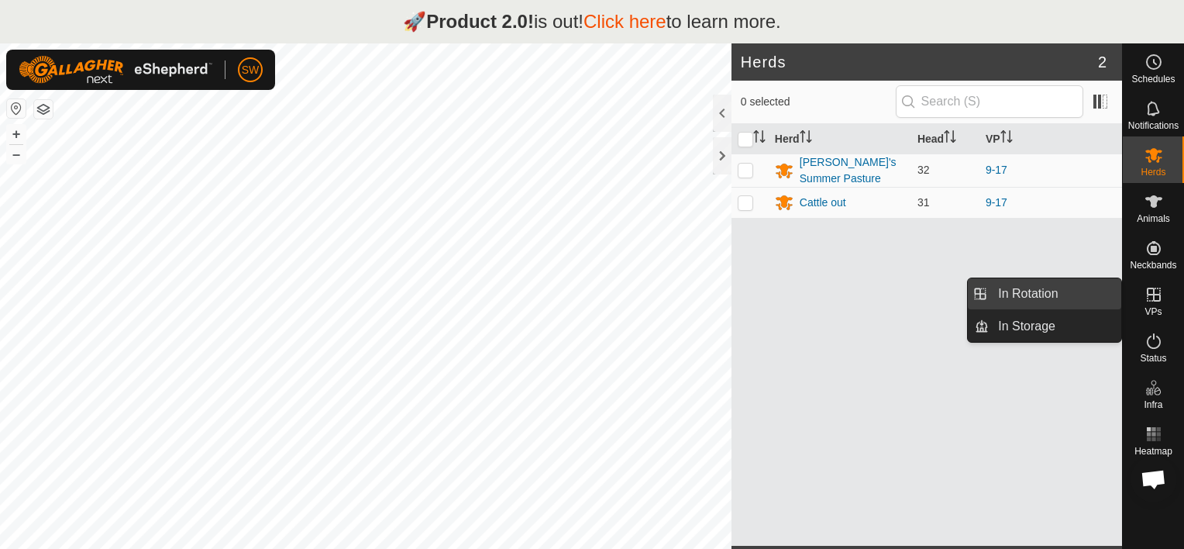
click at [1064, 294] on link "In Rotation" at bounding box center [1055, 293] width 132 height 31
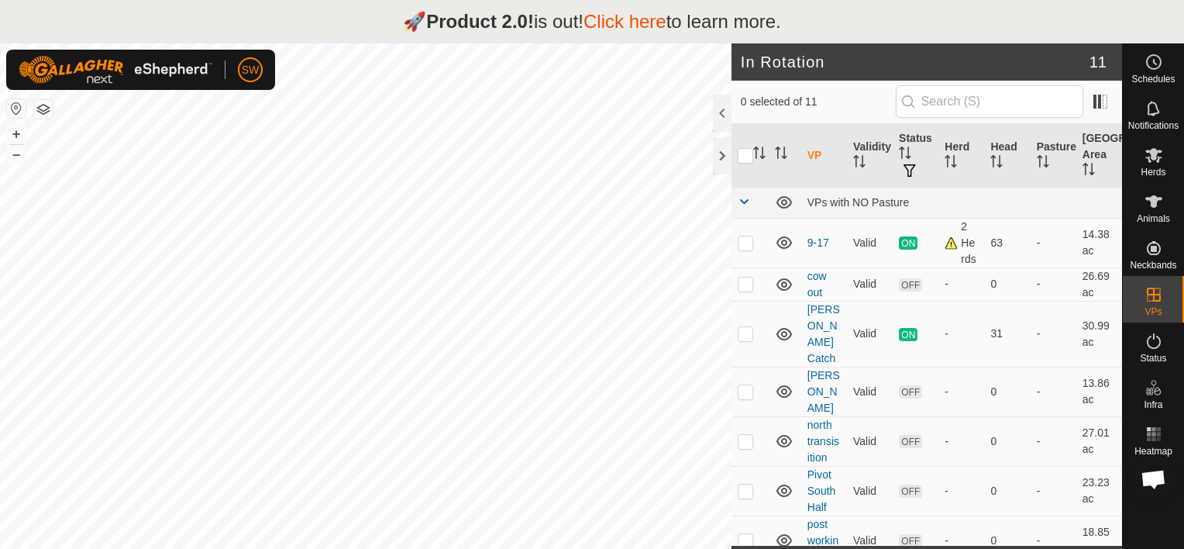
scroll to position [4570, 0]
checkbox input "true"
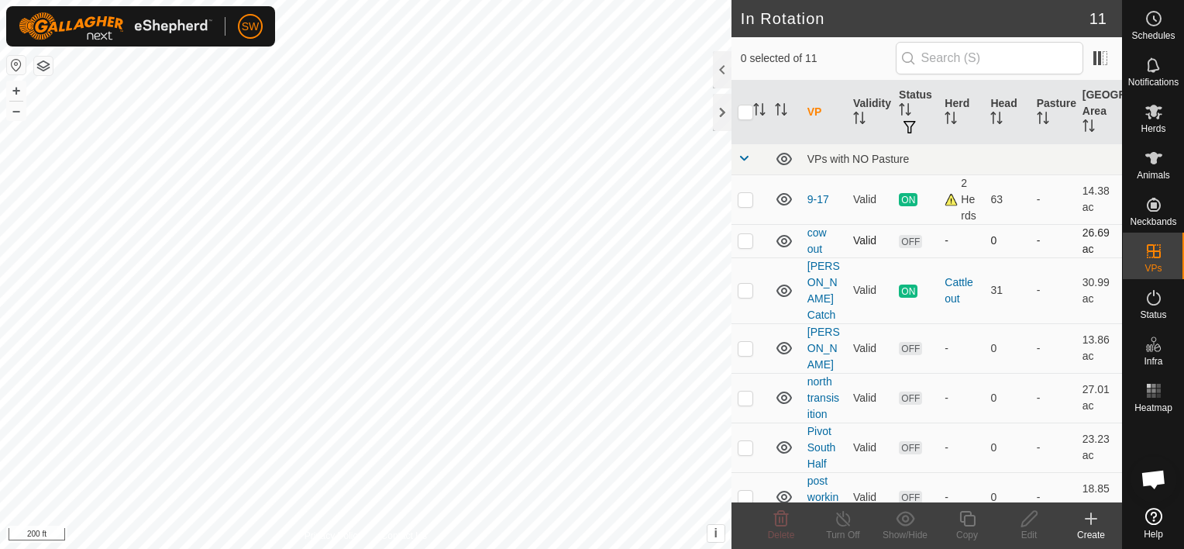
scroll to position [4570, 0]
click at [745, 236] on p-checkbox at bounding box center [745, 240] width 15 height 12
checkbox input "false"
click at [745, 284] on p-checkbox at bounding box center [745, 290] width 15 height 12
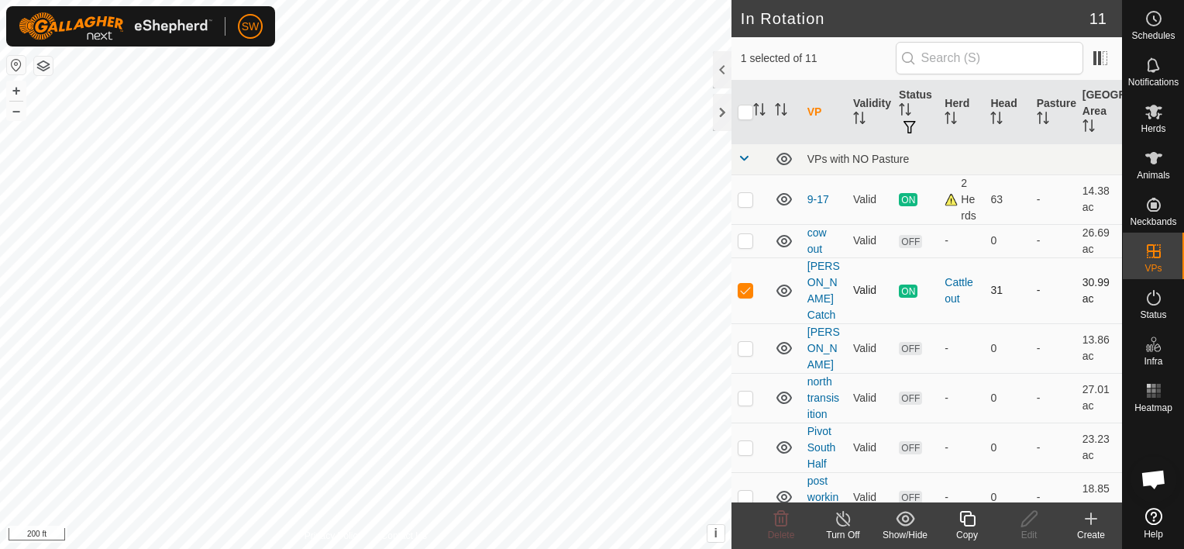
click at [745, 284] on p-checkbox at bounding box center [745, 290] width 15 height 12
checkbox input "false"
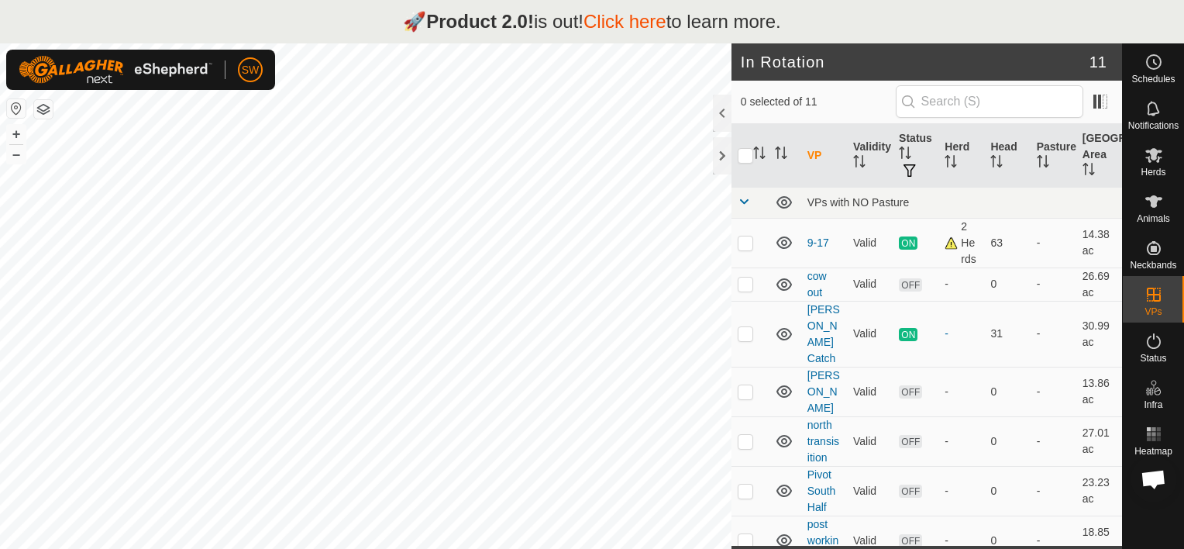
scroll to position [4570, 0]
click at [824, 322] on link "[PERSON_NAME] Catch" at bounding box center [823, 333] width 33 height 61
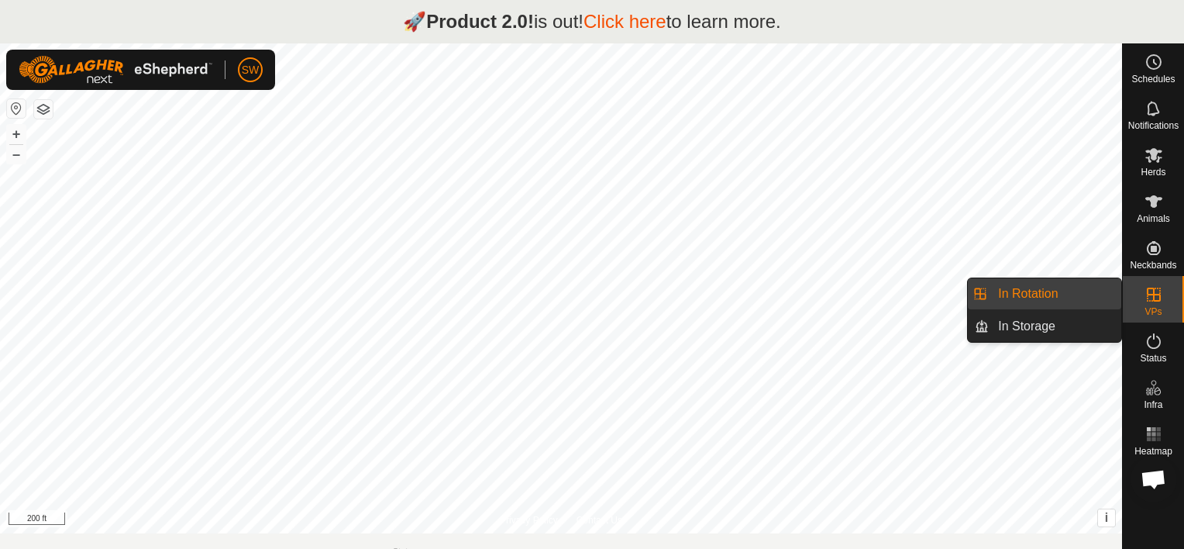
click at [1067, 292] on link "In Rotation" at bounding box center [1055, 293] width 132 height 31
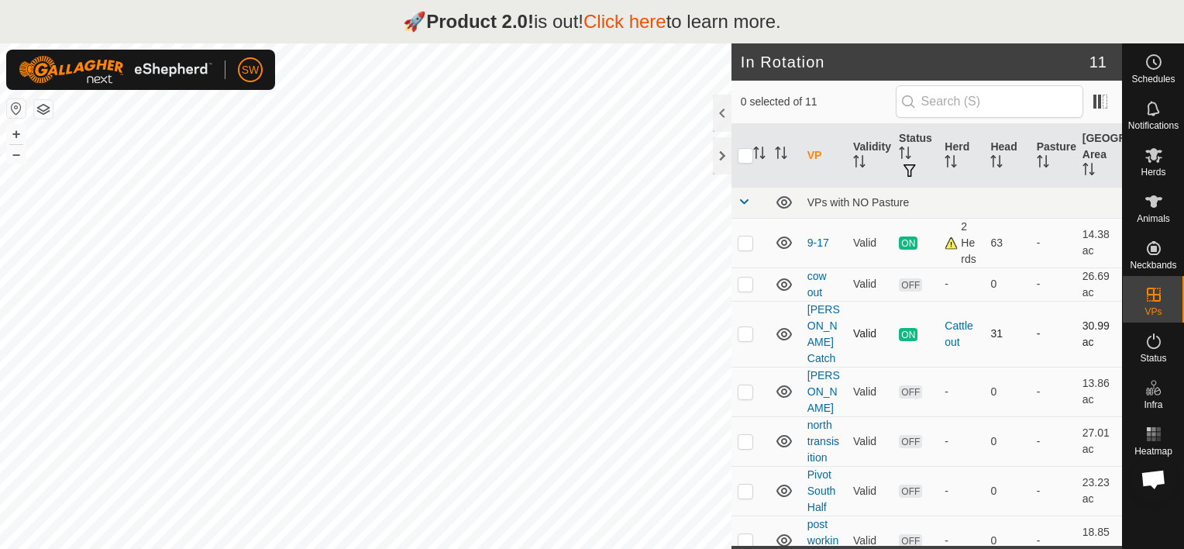
click at [781, 329] on icon at bounding box center [783, 334] width 15 height 12
click at [786, 337] on icon at bounding box center [787, 338] width 2 height 3
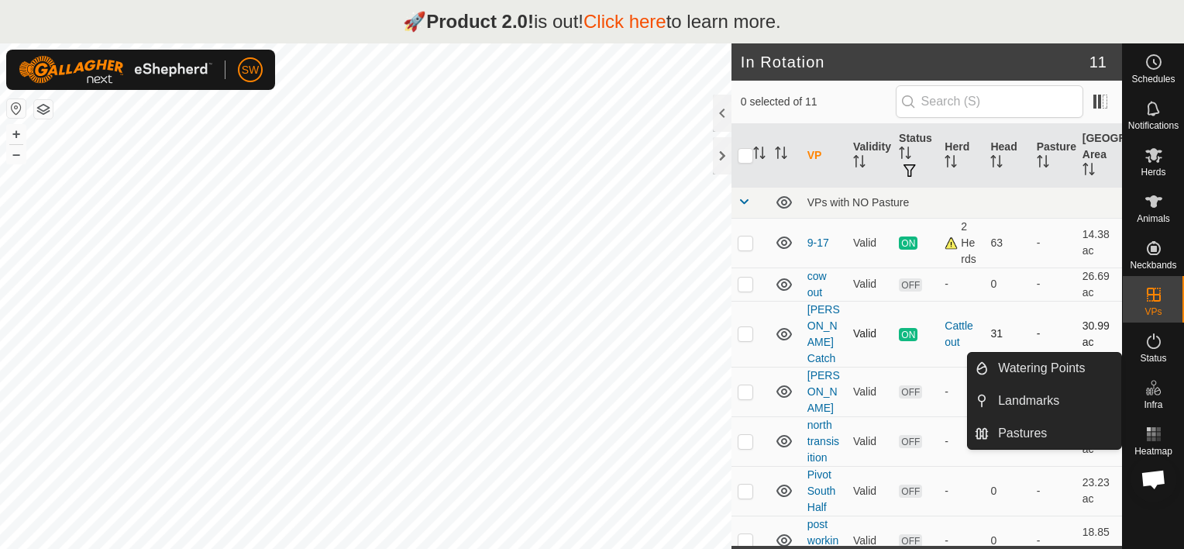
click at [1157, 480] on span "Open chat" at bounding box center [1154, 481] width 26 height 22
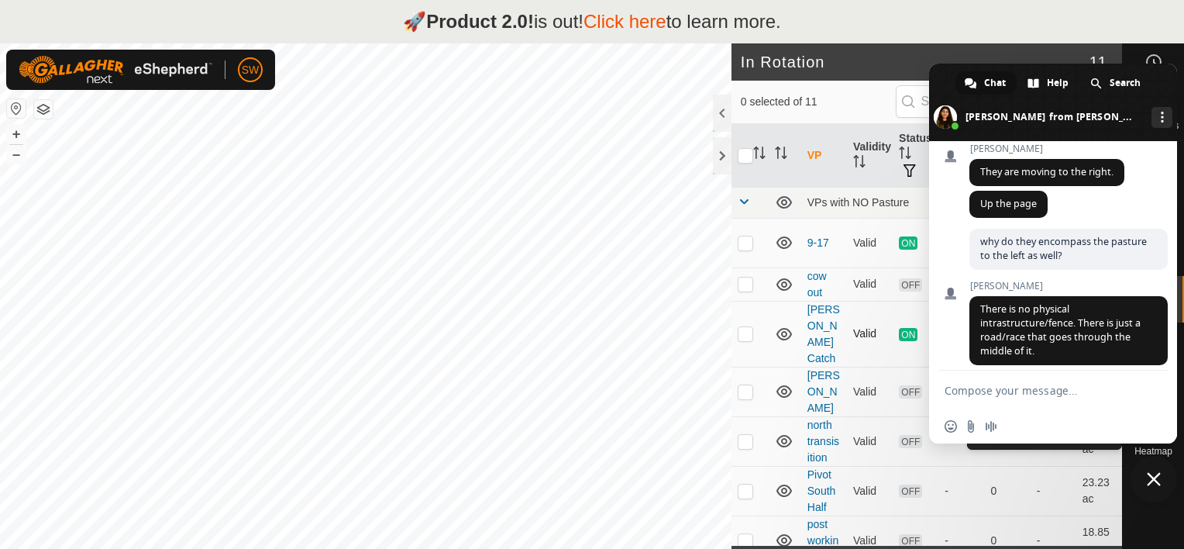
scroll to position [8262, 0]
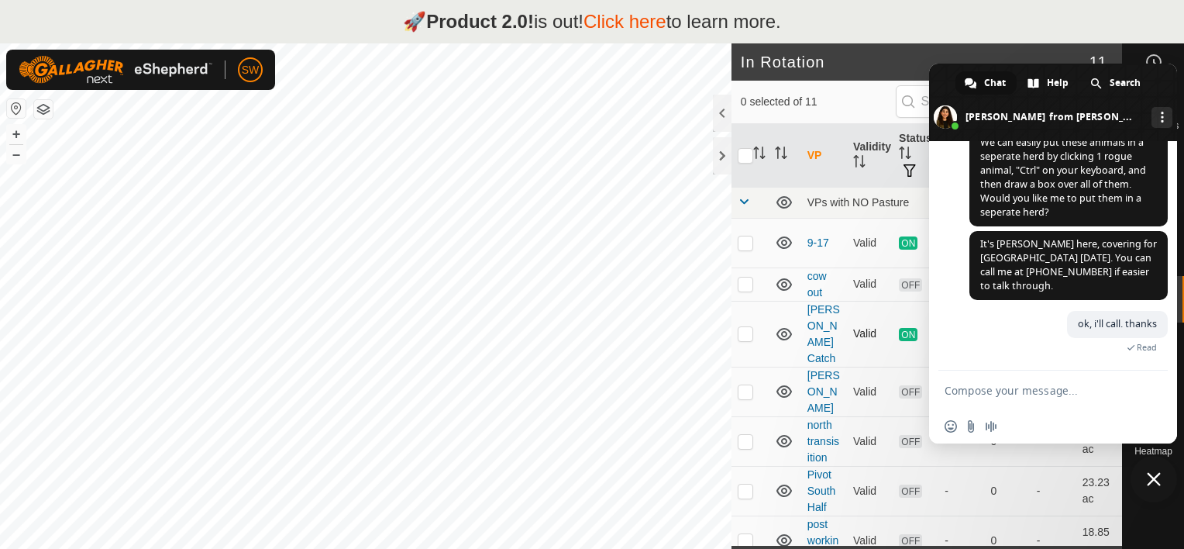
click at [1048, 380] on form at bounding box center [1036, 391] width 183 height 42
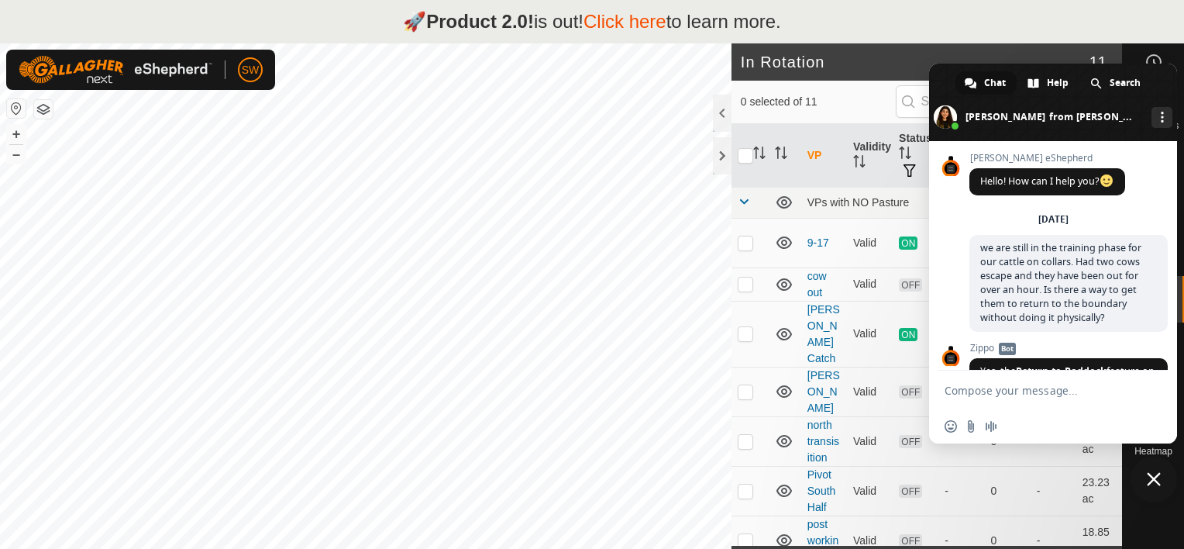
scroll to position [8262, 0]
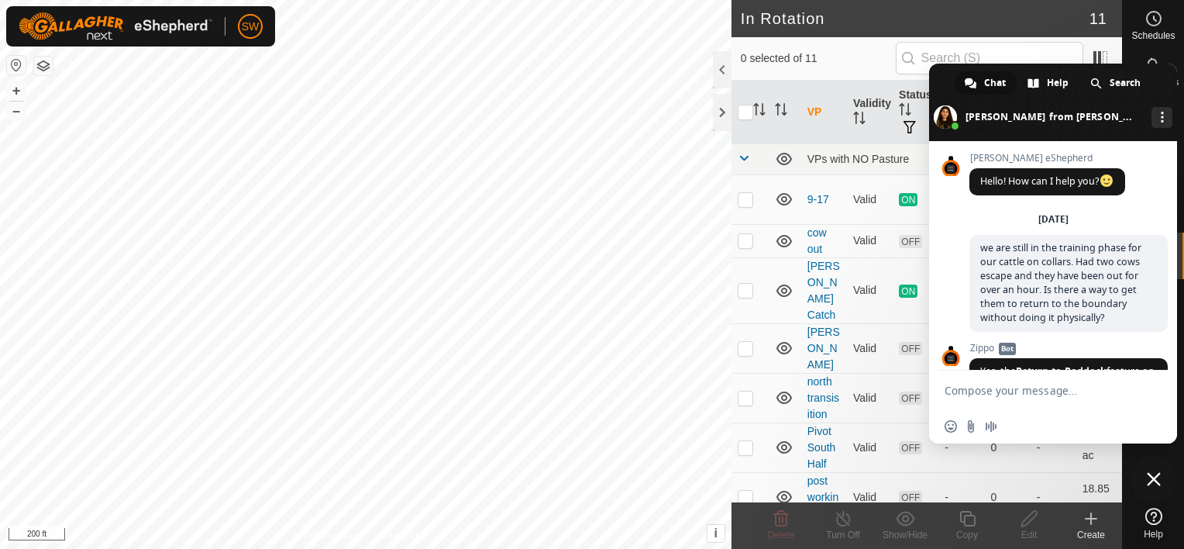
scroll to position [8262, 0]
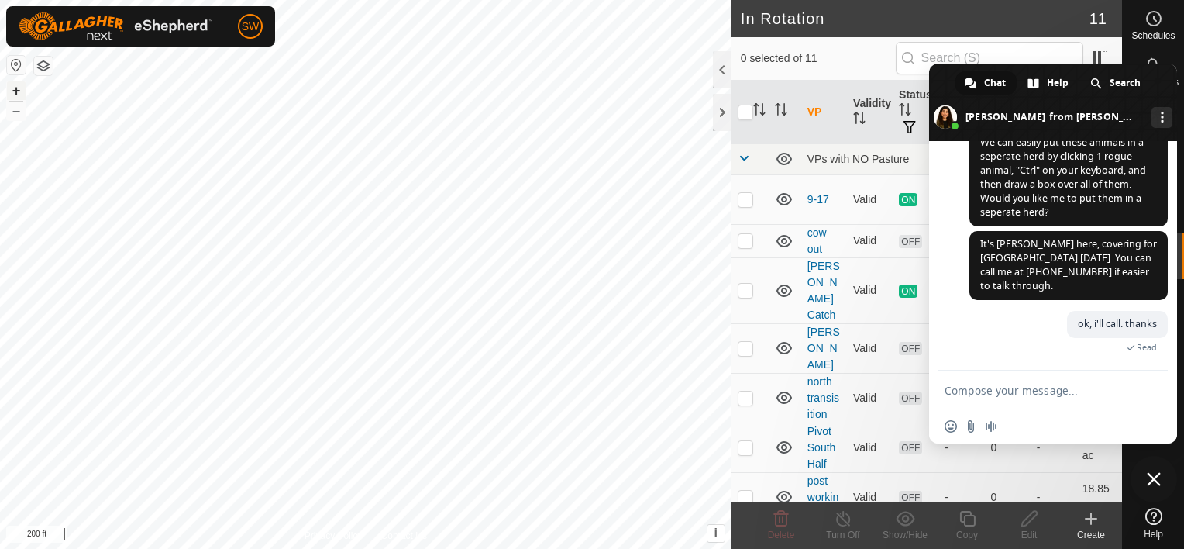
checkbox input "true"
click at [19, 89] on button "+" at bounding box center [16, 90] width 19 height 19
click at [15, 90] on button "+" at bounding box center [16, 90] width 19 height 19
click at [21, 105] on button "–" at bounding box center [16, 111] width 19 height 19
